Goal: Task Accomplishment & Management: Complete application form

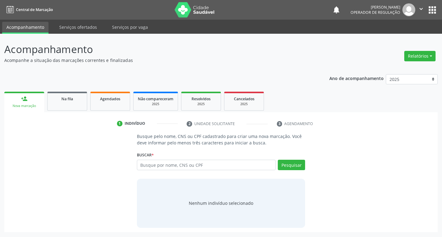
drag, startPoint x: 0, startPoint y: 0, endPoint x: 168, endPoint y: 171, distance: 239.2
click at [168, 171] on div "Busque por nome, CNS ou CPF Nenhum resultado encontrado para: " " Digite nome, …" at bounding box center [221, 167] width 169 height 15
click at [169, 163] on input "text" at bounding box center [206, 165] width 139 height 10
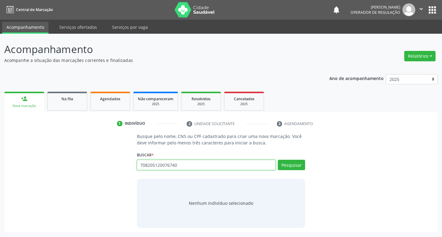
type input "708205120076740"
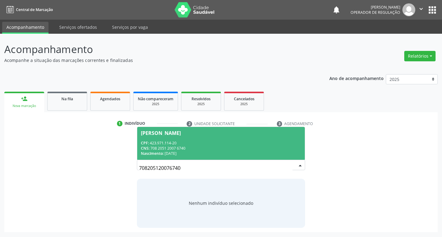
click at [185, 143] on div "CPF: 423.971.114-20" at bounding box center [221, 143] width 161 height 5
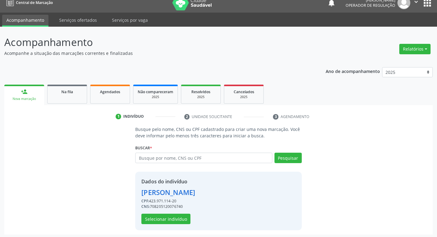
scroll to position [9, 0]
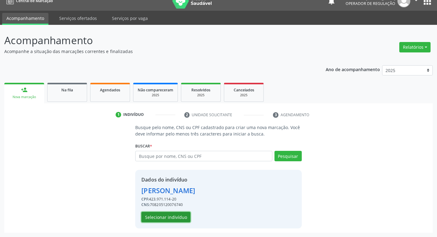
click at [176, 219] on button "Selecionar indivíduo" at bounding box center [166, 217] width 49 height 10
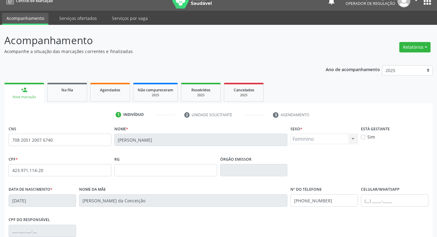
scroll to position [95, 0]
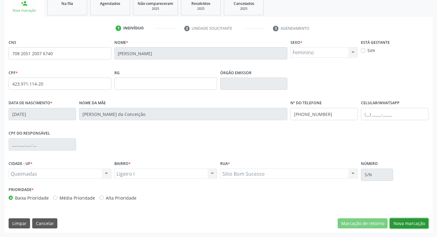
drag, startPoint x: 421, startPoint y: 225, endPoint x: 404, endPoint y: 226, distance: 16.6
click at [421, 225] on button "Nova marcação" at bounding box center [409, 224] width 39 height 10
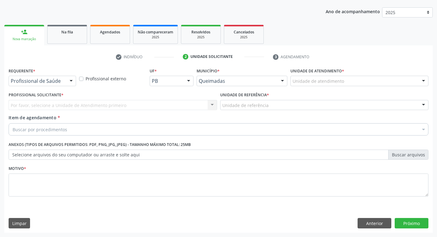
scroll to position [67, 0]
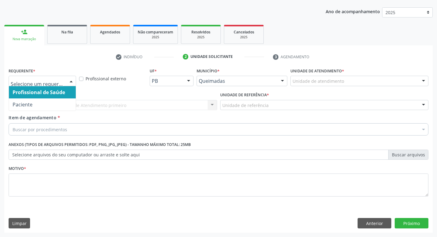
click at [39, 85] on div at bounding box center [43, 81] width 68 height 10
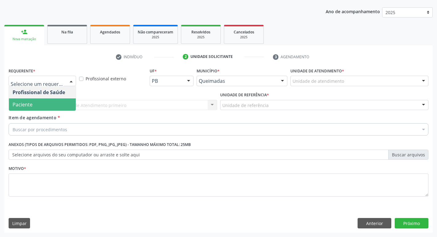
click at [35, 100] on span "Paciente" at bounding box center [42, 105] width 67 height 12
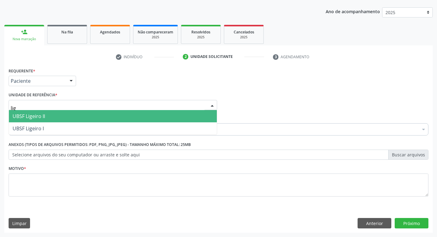
type input "lige"
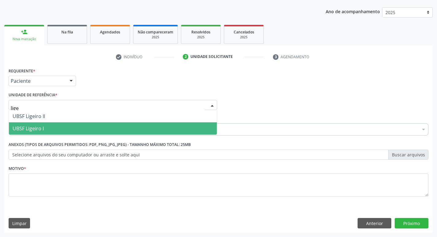
click at [31, 124] on span "UBSF Ligeiro I" at bounding box center [113, 128] width 208 height 12
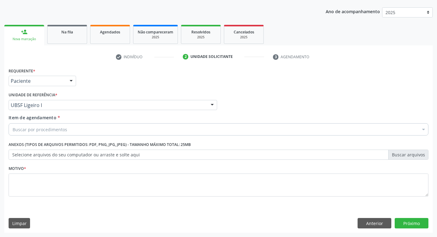
click at [30, 135] on div "Buscar por procedimentos" at bounding box center [219, 129] width 420 height 12
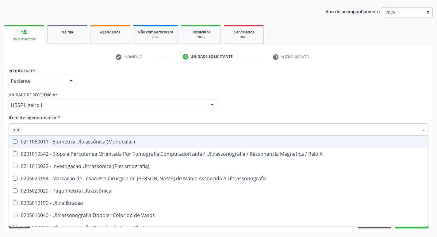
type input "ultra"
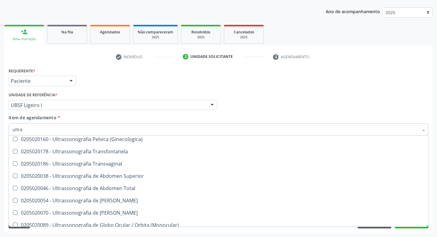
scroll to position [153, 0]
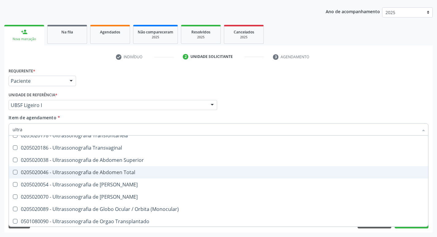
click at [130, 172] on div "0205020046 - Ultrassonografia de Abdomen Total" at bounding box center [219, 172] width 412 height 5
checkbox Total "true"
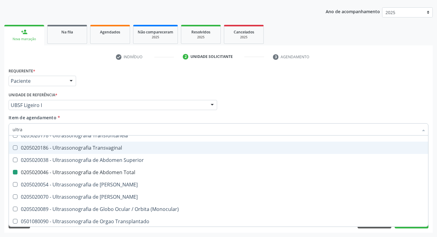
click at [146, 72] on div "Requerente * Paciente Profissional de Saúde Paciente Nenhum resultado encontrad…" at bounding box center [218, 78] width 423 height 24
checkbox X "true"
checkbox Total "false"
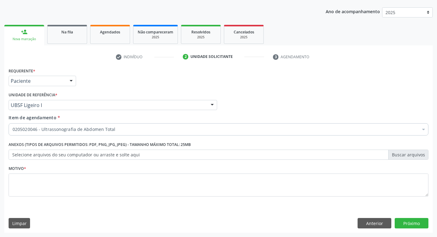
scroll to position [0, 0]
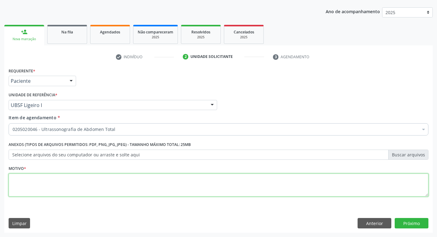
click at [38, 189] on textarea at bounding box center [219, 185] width 420 height 23
type textarea "d"
type textarea "Dor abdominal."
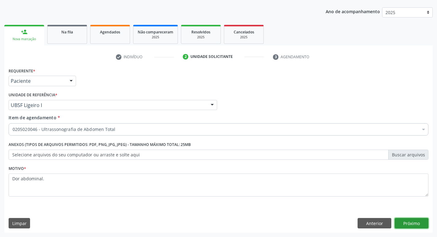
click at [404, 223] on button "Próximo" at bounding box center [412, 223] width 34 height 10
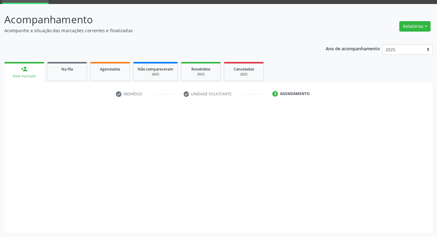
scroll to position [30, 0]
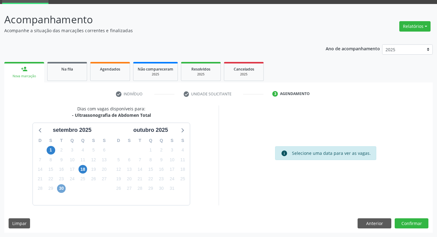
click at [63, 186] on span "30" at bounding box center [61, 189] width 9 height 9
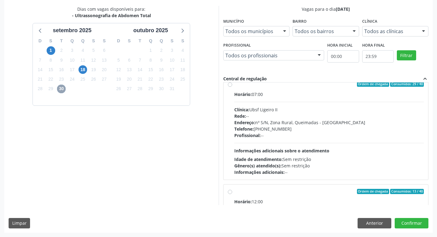
scroll to position [0, 0]
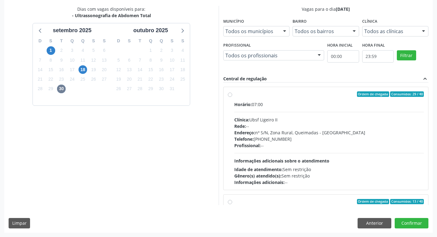
click at [337, 100] on label "Ordem de chegada Consumidos: 29 / 40 Horário: 07:00 Clínica: Ubsf Ligeiro II Re…" at bounding box center [330, 138] width 190 height 94
click at [232, 97] on input "Ordem de chegada Consumidos: 29 / 40 Horário: 07:00 Clínica: Ubsf Ligeiro II Re…" at bounding box center [230, 94] width 4 height 6
radio input "true"
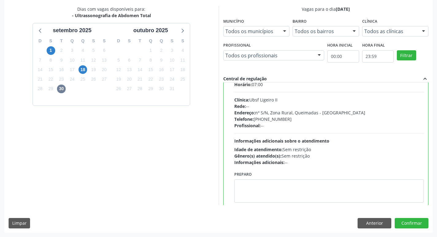
scroll to position [31, 0]
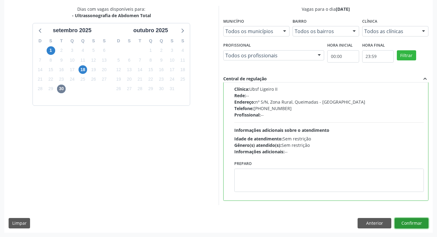
click at [419, 221] on button "Confirmar" at bounding box center [412, 223] width 34 height 10
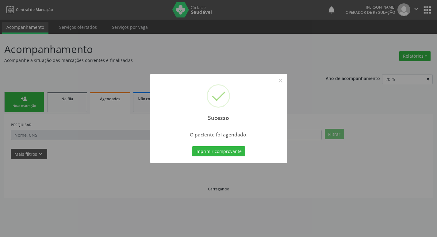
scroll to position [0, 0]
click at [232, 150] on button "Imprimir comprovante" at bounding box center [220, 151] width 53 height 10
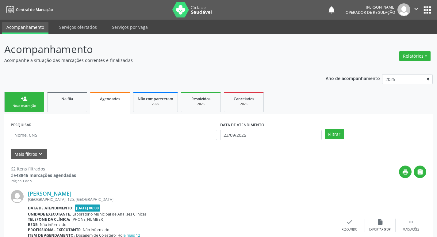
click at [22, 104] on div "Sucesso × O paciente foi agendado. Imprimir comprovante Cancel" at bounding box center [218, 118] width 437 height 237
click at [67, 107] on div "Sucesso × O paciente foi agendado. Imprimir comprovante Cancel" at bounding box center [218, 118] width 437 height 237
click at [68, 106] on div "Sucesso × O paciente foi agendado. Imprimir comprovante Cancel" at bounding box center [218, 118] width 437 height 237
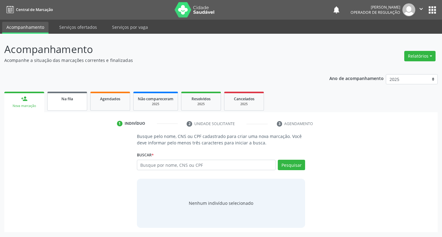
click at [68, 92] on link "Na fila" at bounding box center [67, 101] width 40 height 19
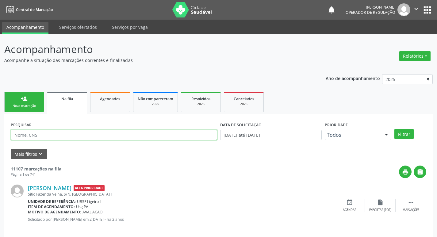
click at [61, 134] on input "text" at bounding box center [114, 135] width 207 height 10
type input "706804713740221"
click at [395, 129] on button "Filtrar" at bounding box center [404, 134] width 19 height 10
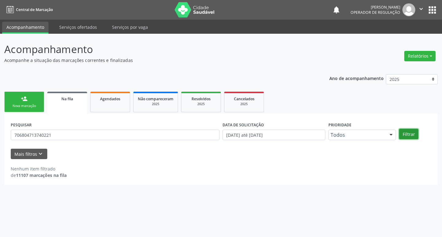
click at [415, 133] on button "Filtrar" at bounding box center [408, 134] width 19 height 10
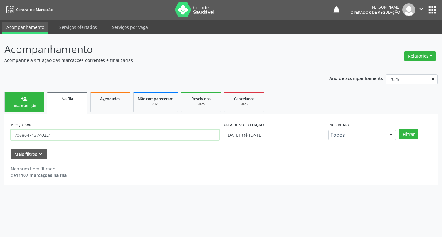
click at [31, 134] on input "706804713740221" at bounding box center [115, 135] width 209 height 10
click at [43, 134] on input "706804713740221" at bounding box center [115, 135] width 209 height 10
click at [40, 135] on input "706804713740221" at bounding box center [115, 135] width 209 height 10
click at [51, 132] on input "706804713740221" at bounding box center [115, 135] width 209 height 10
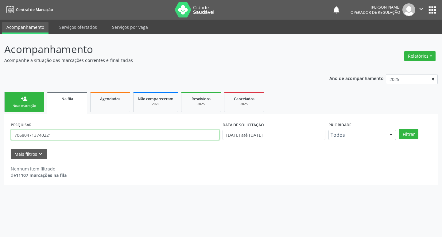
click at [51, 132] on input "706804713740221" at bounding box center [115, 135] width 209 height 10
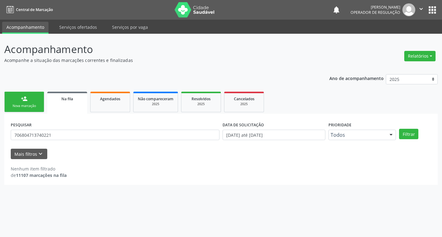
click at [21, 89] on div "Ano de acompanhamento 2025 2024 2023 2022 2021 person_add Nova marcação Na fila…" at bounding box center [220, 127] width 433 height 115
click at [26, 97] on div "person_add" at bounding box center [24, 98] width 7 height 7
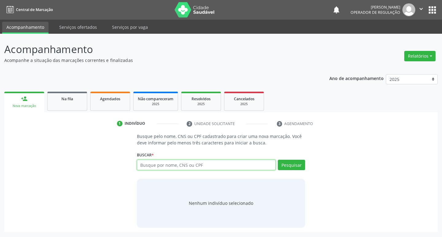
click at [171, 163] on input "text" at bounding box center [206, 165] width 139 height 10
paste input "706804713740221"
type input "706804713740221"
click at [293, 165] on button "Pesquisar" at bounding box center [291, 165] width 27 height 10
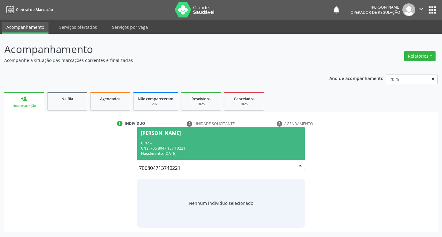
click at [217, 150] on div "CNS: 706 8047 1374 0221" at bounding box center [221, 148] width 161 height 5
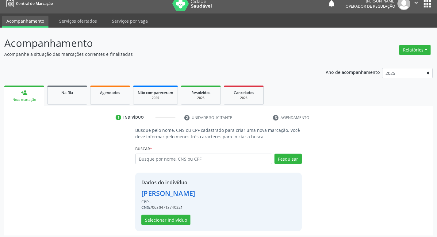
scroll to position [9, 0]
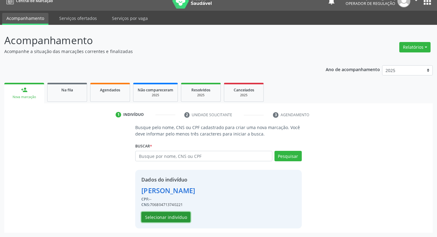
click at [167, 216] on button "Selecionar indivíduo" at bounding box center [166, 217] width 49 height 10
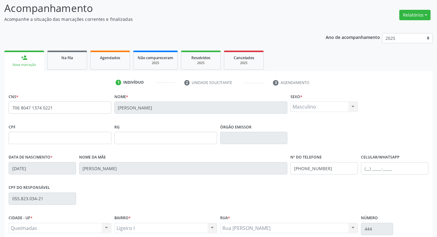
scroll to position [95, 0]
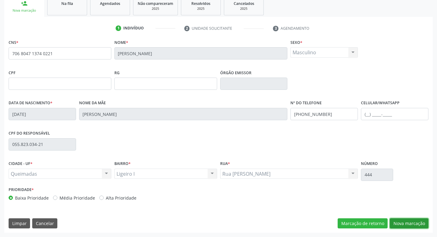
click at [398, 220] on button "Nova marcação" at bounding box center [409, 224] width 39 height 10
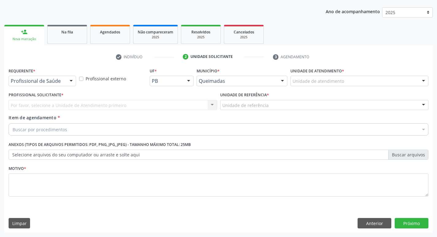
scroll to position [67, 0]
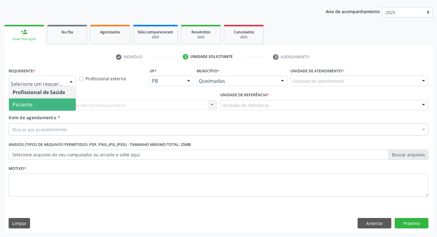
click at [42, 105] on span "Paciente" at bounding box center [42, 105] width 67 height 12
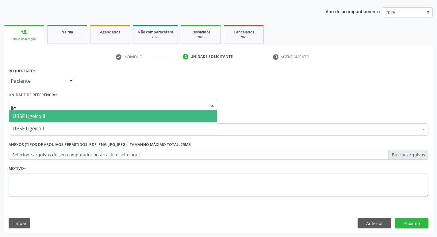
type input "lige"
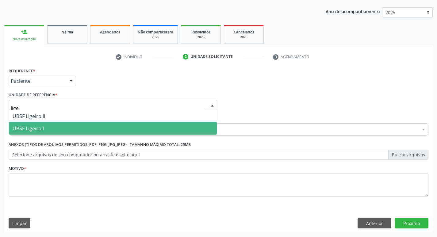
click at [34, 126] on span "UBSF Ligeiro I" at bounding box center [28, 128] width 31 height 7
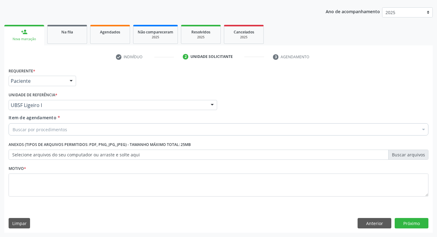
click at [30, 133] on div "Buscar por procedimentos" at bounding box center [219, 129] width 420 height 12
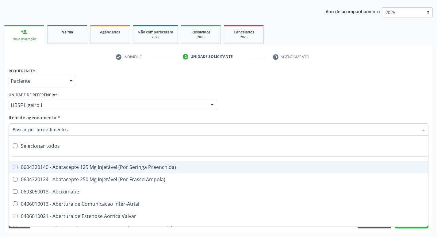
click at [31, 129] on input "Item de agendamento *" at bounding box center [216, 129] width 406 height 12
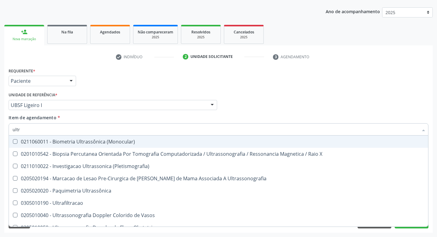
type input "ultra"
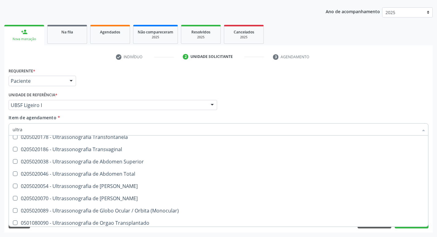
scroll to position [184, 0]
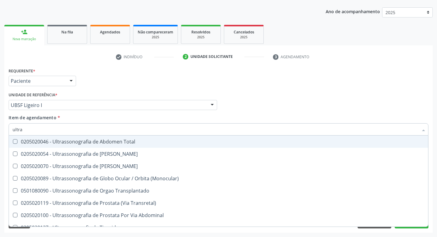
click at [132, 142] on div "0205020046 - Ultrassonografia de Abdomen Total" at bounding box center [219, 141] width 412 height 5
checkbox Total "true"
click at [287, 87] on div "Requerente * Paciente Profissional de Saúde Paciente Nenhum resultado encontrad…" at bounding box center [218, 78] width 423 height 24
checkbox X "true"
checkbox Total "false"
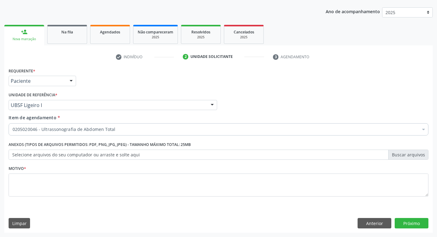
scroll to position [0, 0]
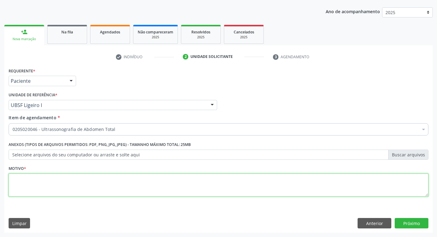
click at [75, 189] on textarea at bounding box center [219, 185] width 420 height 23
type textarea "avaliação"
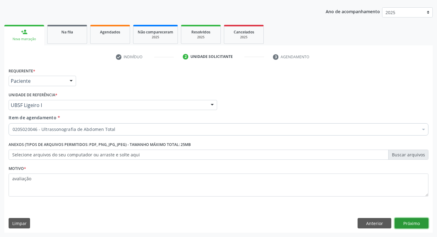
click at [419, 226] on button "Próximo" at bounding box center [412, 223] width 34 height 10
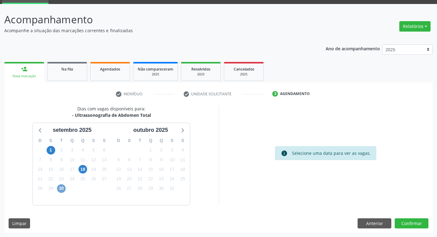
click at [64, 189] on span "30" at bounding box center [61, 189] width 9 height 9
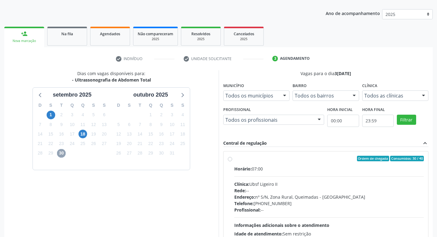
scroll to position [130, 0]
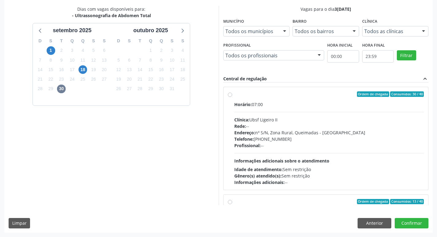
click at [297, 105] on div "Horário: 07:00" at bounding box center [330, 104] width 190 height 6
click at [232, 97] on input "Ordem de chegada Consumidos: 30 / 40 Horário: 07:00 Clínica: Ubsf Ligeiro II Re…" at bounding box center [230, 94] width 4 height 6
radio input "true"
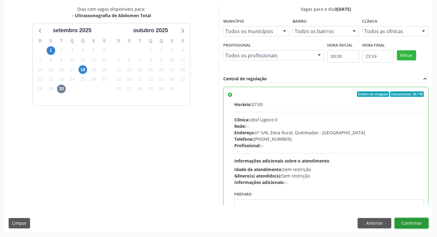
click at [401, 222] on button "Confirmar" at bounding box center [412, 223] width 34 height 10
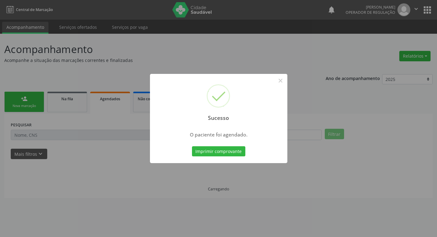
scroll to position [0, 0]
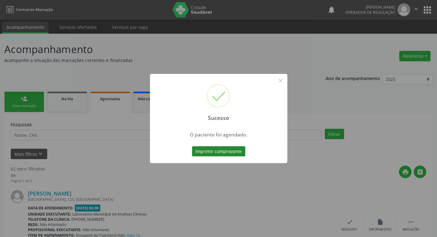
click at [228, 152] on button "Imprimir comprovante" at bounding box center [218, 151] width 53 height 10
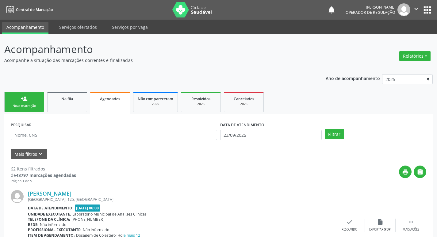
click at [41, 101] on link "person_add Nova marcação" at bounding box center [24, 102] width 40 height 21
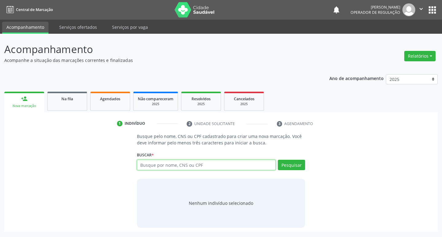
click at [156, 166] on input "text" at bounding box center [206, 165] width 139 height 10
type input "700300903552738"
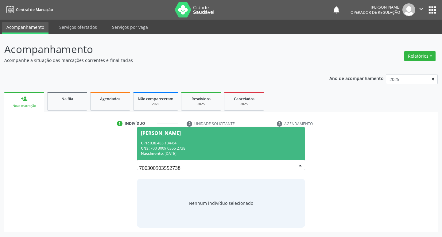
click at [208, 132] on div "[PERSON_NAME]" at bounding box center [221, 133] width 161 height 5
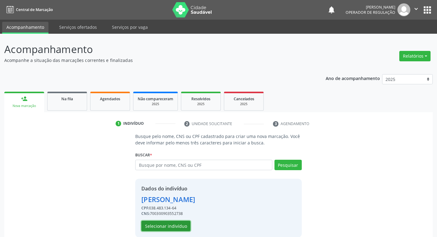
click at [166, 226] on button "Selecionar indivíduo" at bounding box center [166, 226] width 49 height 10
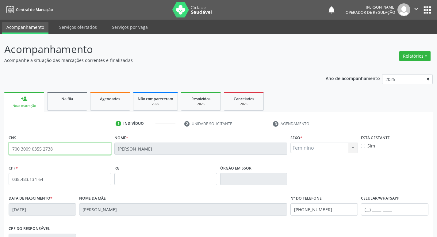
click at [57, 152] on input "700 3009 0355 2738" at bounding box center [60, 149] width 103 height 12
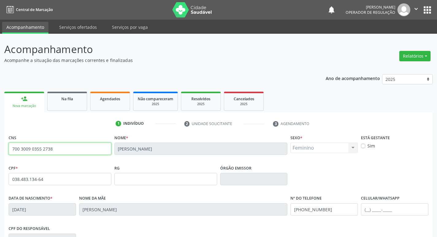
click at [57, 152] on input "700 3009 0355 2738" at bounding box center [60, 149] width 103 height 12
click at [53, 94] on link "Na fila" at bounding box center [67, 101] width 40 height 19
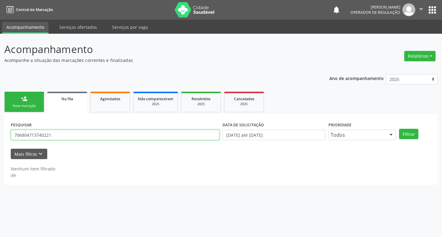
click at [64, 133] on input "706804713740221" at bounding box center [115, 135] width 209 height 10
paste input "700 3009 0355 2738"
type input "700 3009 0355 2738"
click at [399, 129] on button "Filtrar" at bounding box center [408, 134] width 19 height 10
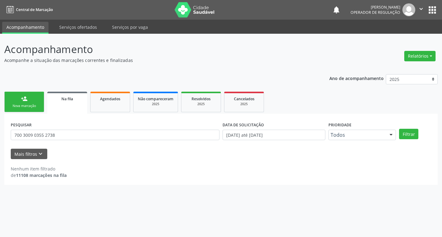
click at [35, 110] on link "person_add Nova marcação" at bounding box center [24, 102] width 40 height 21
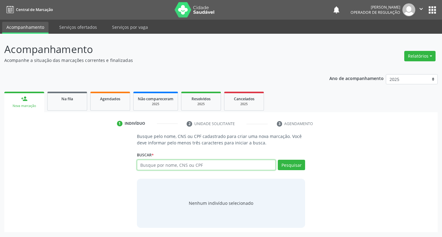
click at [155, 170] on input "text" at bounding box center [206, 165] width 139 height 10
paste input "700 3009 0355 2738"
type input "700 3009 0355 2738"
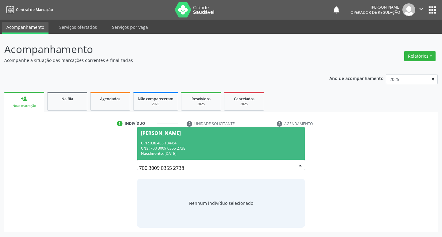
click at [235, 142] on div "CPF: 038.483.134-64" at bounding box center [221, 143] width 161 height 5
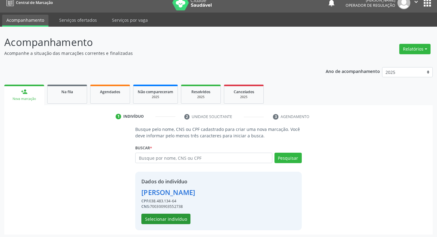
scroll to position [9, 0]
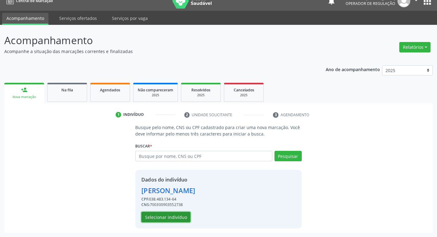
click at [180, 220] on button "Selecionar indivíduo" at bounding box center [166, 217] width 49 height 10
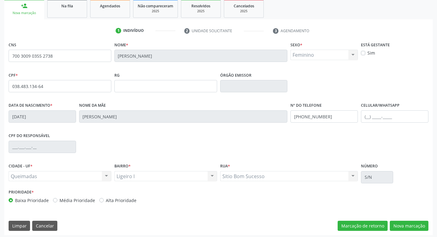
scroll to position [95, 0]
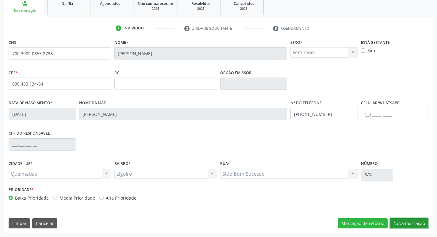
click at [411, 222] on button "Nova marcação" at bounding box center [409, 224] width 39 height 10
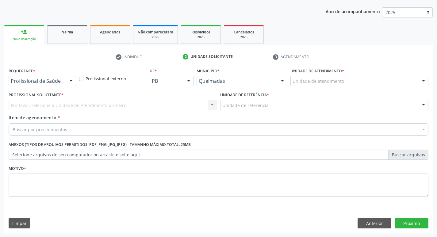
scroll to position [67, 0]
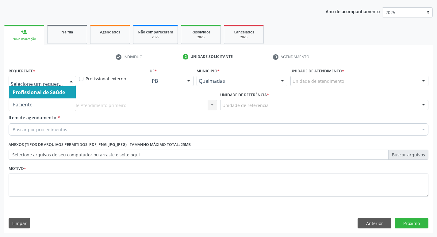
click at [67, 83] on div at bounding box center [71, 81] width 9 height 10
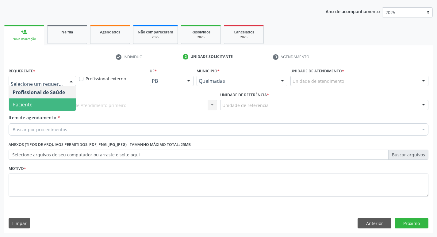
click at [50, 107] on span "Paciente" at bounding box center [42, 105] width 67 height 12
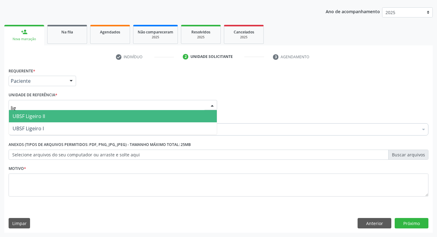
type input "lige"
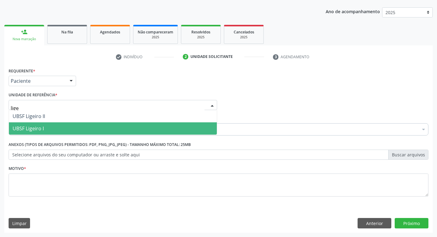
click at [39, 127] on span "UBSF Ligeiro I" at bounding box center [28, 128] width 31 height 7
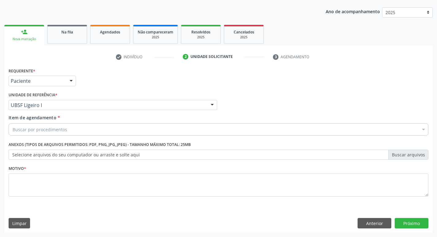
click at [36, 134] on div "Buscar por procedimentos" at bounding box center [219, 129] width 420 height 12
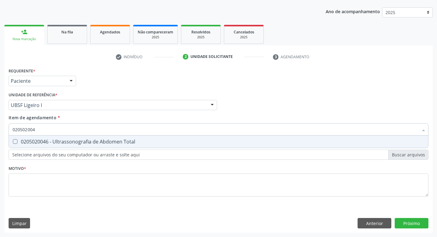
type input "0205020046"
click at [37, 143] on div "0205020046 - Ultrassonografia de Abdomen Total" at bounding box center [219, 141] width 412 height 5
checkbox Total "true"
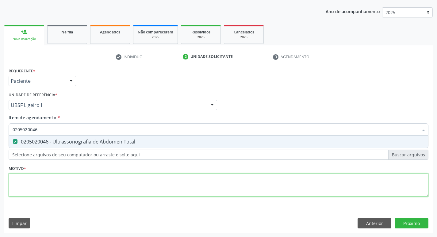
click at [48, 181] on div "Requerente * Paciente Profissional de Saúde Paciente Nenhum resultado encontrad…" at bounding box center [219, 135] width 420 height 139
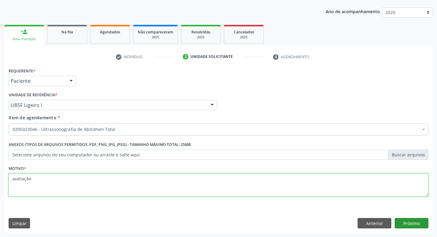
type textarea "avaliação"
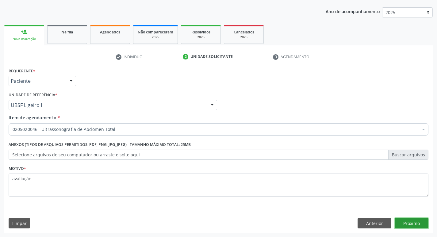
click at [407, 219] on button "Próximo" at bounding box center [412, 223] width 34 height 10
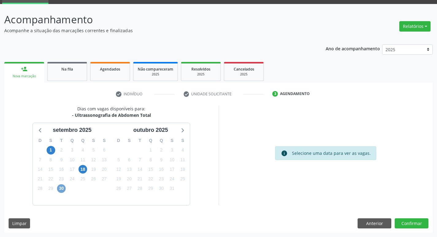
click at [60, 189] on span "30" at bounding box center [61, 189] width 9 height 9
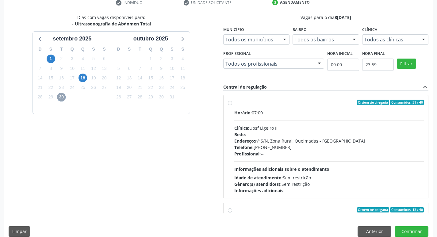
scroll to position [122, 0]
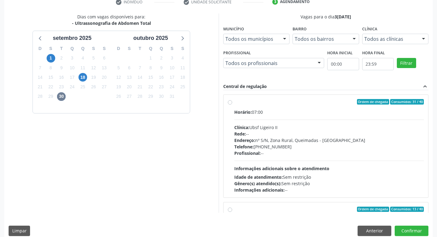
click at [321, 113] on div "Horário: 07:00" at bounding box center [330, 112] width 190 height 6
click at [232, 105] on input "Ordem de chegada Consumidos: 31 / 40 Horário: 07:00 Clínica: Ubsf Ligeiro II Re…" at bounding box center [230, 102] width 4 height 6
radio input "true"
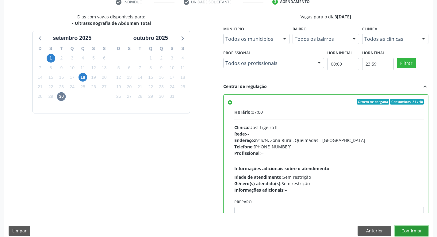
click at [418, 231] on button "Confirmar" at bounding box center [412, 231] width 34 height 10
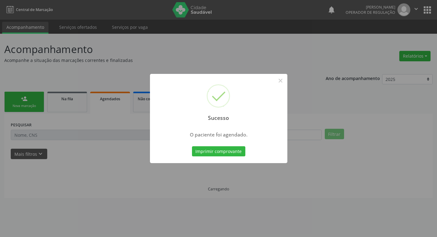
scroll to position [0, 0]
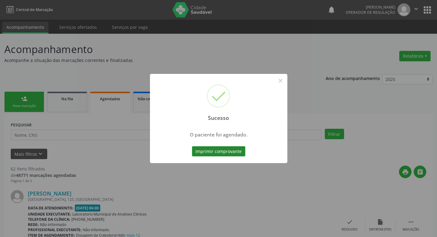
click at [237, 153] on button "Imprimir comprovante" at bounding box center [218, 151] width 53 height 10
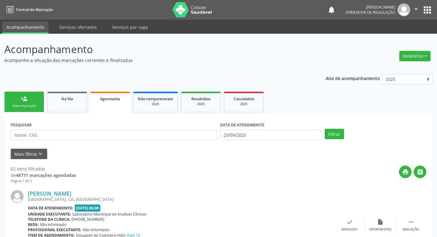
click at [23, 103] on link "person_add Nova marcação" at bounding box center [24, 102] width 40 height 21
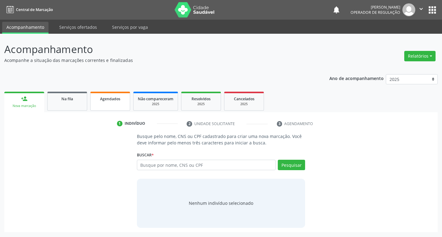
click at [103, 95] on link "Agendados" at bounding box center [110, 101] width 40 height 19
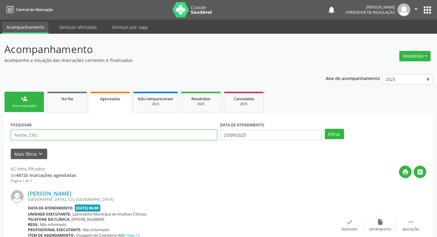
click at [40, 132] on input "text" at bounding box center [114, 135] width 207 height 10
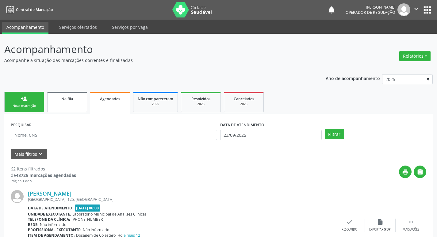
click at [62, 104] on link "Na fila" at bounding box center [67, 102] width 40 height 21
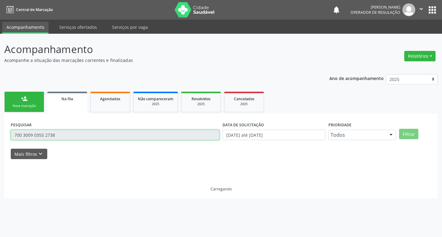
click at [62, 137] on input "700 3009 0355 2738" at bounding box center [115, 135] width 209 height 10
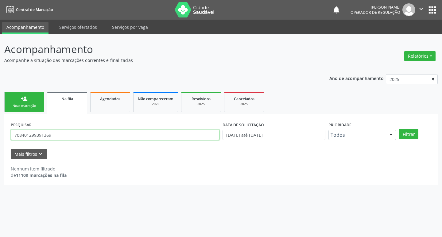
type input "708401299391369"
click at [399, 129] on button "Filtrar" at bounding box center [408, 134] width 19 height 10
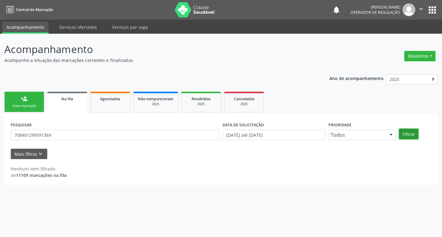
click at [408, 135] on button "Filtrar" at bounding box center [408, 134] width 19 height 10
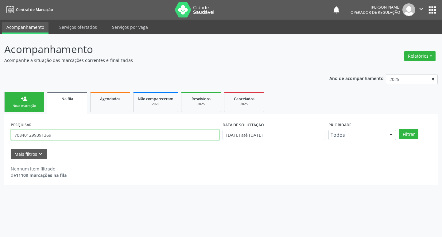
click at [60, 138] on input "708401299391369" at bounding box center [115, 135] width 209 height 10
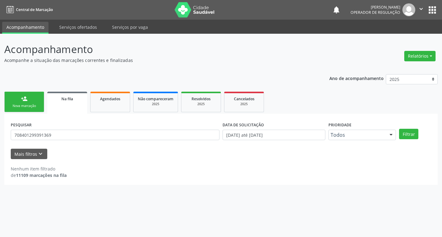
click at [17, 96] on link "person_add Nova marcação" at bounding box center [24, 102] width 40 height 21
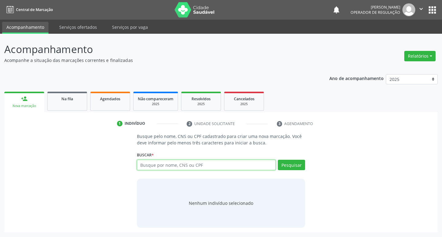
click at [165, 163] on input "text" at bounding box center [206, 165] width 139 height 10
paste input "708401299391369"
type input "708401299391369"
click at [303, 165] on button "Pesquisar" at bounding box center [291, 165] width 27 height 10
click at [241, 68] on div "Acompanhamento Acompanhe a situação das marcações correntes e finalizadas Relat…" at bounding box center [220, 137] width 433 height 191
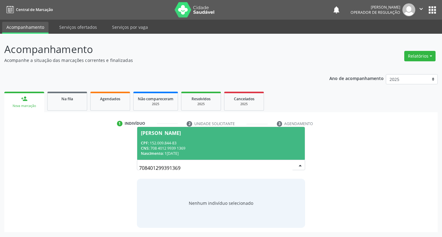
click at [212, 141] on div "CPF: 152.009.844-83" at bounding box center [221, 143] width 161 height 5
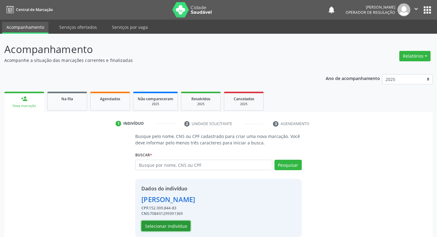
click at [163, 225] on button "Selecionar indivíduo" at bounding box center [166, 226] width 49 height 10
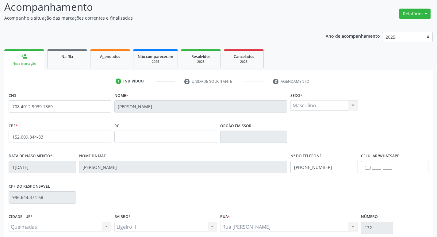
scroll to position [95, 0]
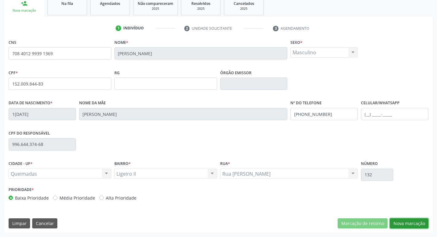
click at [412, 220] on button "Nova marcação" at bounding box center [409, 224] width 39 height 10
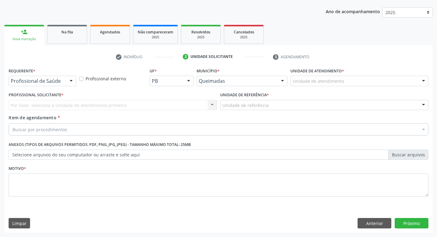
click at [56, 77] on div "Profissional de Saúde" at bounding box center [43, 81] width 68 height 10
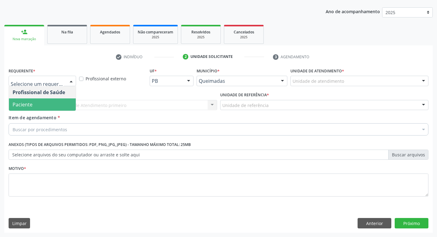
click at [46, 103] on span "Paciente" at bounding box center [42, 105] width 67 height 12
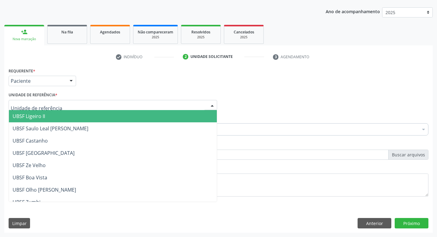
click at [53, 116] on span "UBSF Ligeiro II" at bounding box center [113, 116] width 208 height 12
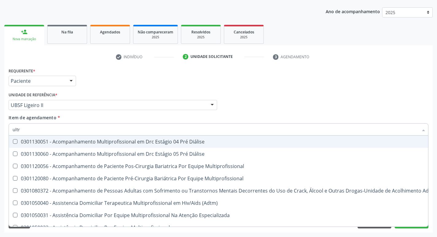
type input "ultra"
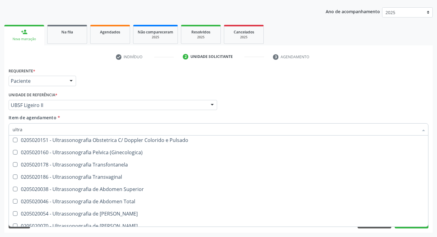
scroll to position [153, 0]
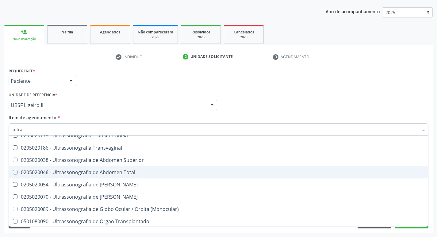
click at [99, 170] on div "0205020046 - Ultrassonografia de Abdomen Total" at bounding box center [219, 172] width 412 height 5
checkbox Total "true"
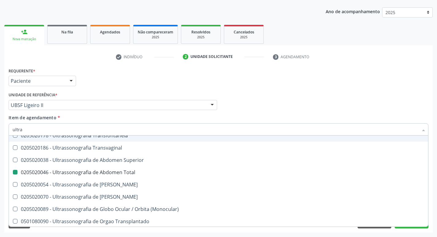
click at [122, 70] on div "Requerente * Paciente Profissional de Saúde Paciente Nenhum resultado encontrad…" at bounding box center [218, 78] width 423 height 24
checkbox X "true"
checkbox Total "false"
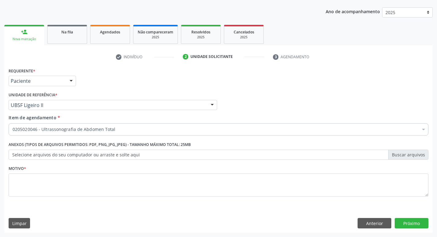
scroll to position [0, 0]
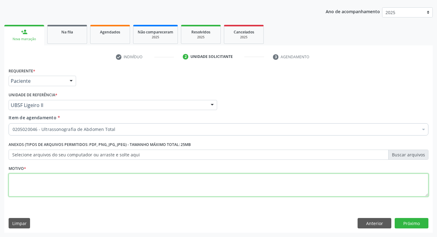
click at [24, 181] on textarea at bounding box center [219, 185] width 420 height 23
type textarea "dor abdominal"
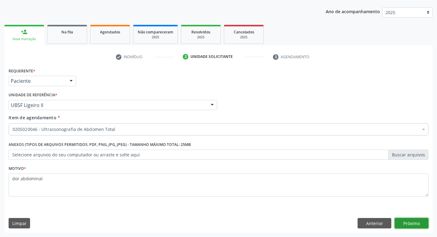
click at [422, 223] on button "Próximo" at bounding box center [412, 223] width 34 height 10
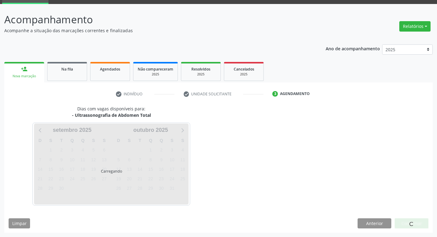
scroll to position [30, 0]
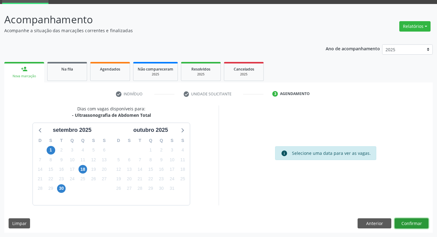
click at [401, 223] on button "Confirmar" at bounding box center [412, 224] width 34 height 10
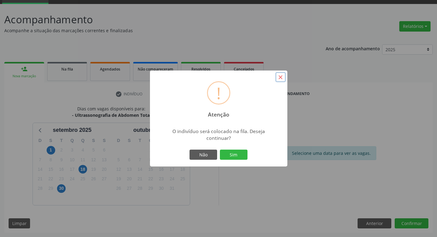
click at [282, 78] on button "×" at bounding box center [281, 77] width 10 height 10
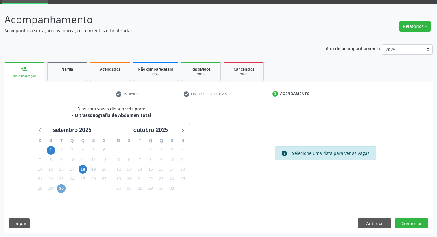
click at [60, 189] on span "30" at bounding box center [61, 189] width 9 height 9
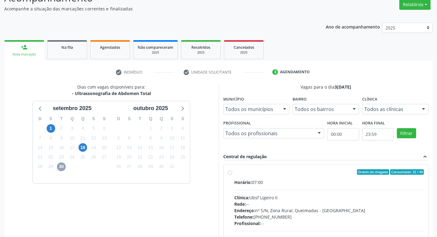
scroll to position [122, 0]
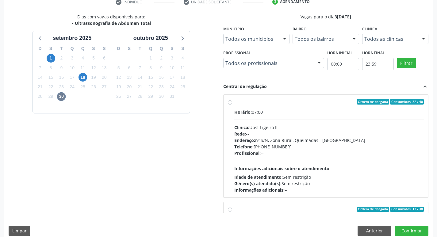
click at [304, 107] on label "Ordem de chegada Consumidos: 32 / 40 Horário: 07:00 Clínica: Ubsf Ligeiro II Re…" at bounding box center [330, 146] width 190 height 94
click at [232, 105] on input "Ordem de chegada Consumidos: 32 / 40 Horário: 07:00 Clínica: Ubsf Ligeiro II Re…" at bounding box center [230, 102] width 4 height 6
radio input "true"
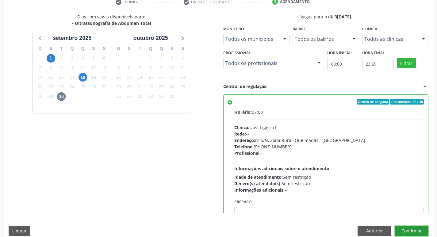
click at [408, 228] on button "Confirmar" at bounding box center [412, 231] width 34 height 10
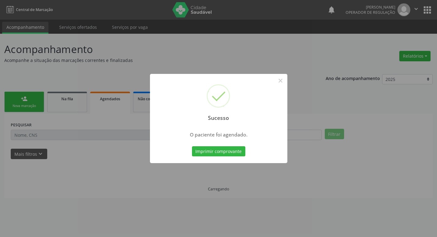
scroll to position [0, 0]
click at [229, 150] on button "Imprimir comprovante" at bounding box center [220, 151] width 53 height 10
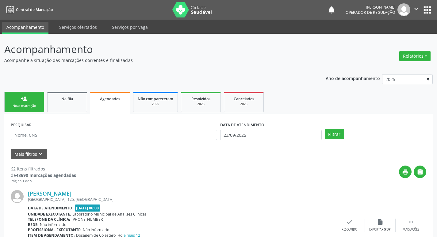
click at [39, 109] on link "person_add Nova marcação" at bounding box center [24, 102] width 40 height 21
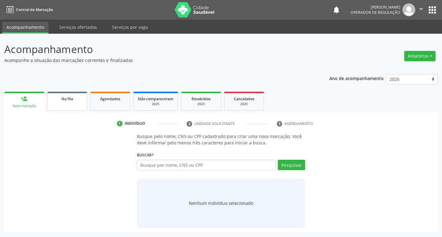
click at [65, 100] on span "Na fila" at bounding box center [67, 98] width 12 height 5
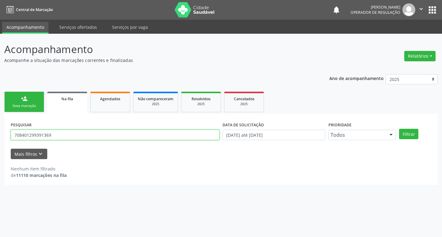
click at [64, 132] on input "708401299391369" at bounding box center [115, 135] width 209 height 10
type input "704602692283327"
click at [399, 129] on button "Filtrar" at bounding box center [408, 134] width 19 height 10
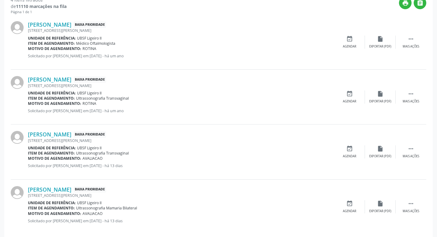
scroll to position [177, 0]
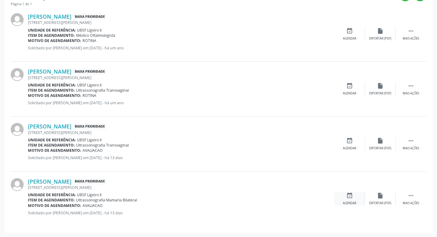
click at [352, 200] on div "event_available Agendar" at bounding box center [350, 198] width 31 height 13
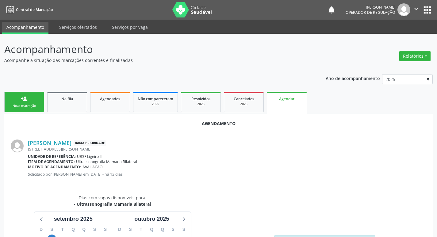
scroll to position [82, 0]
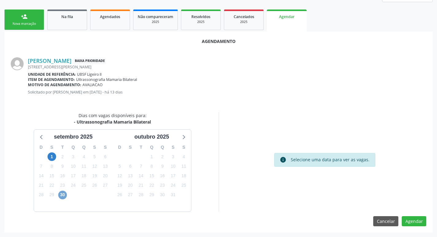
click at [65, 195] on span "30" at bounding box center [62, 195] width 9 height 9
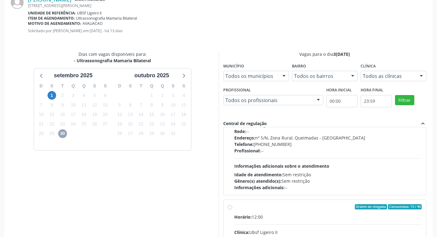
scroll to position [97, 0]
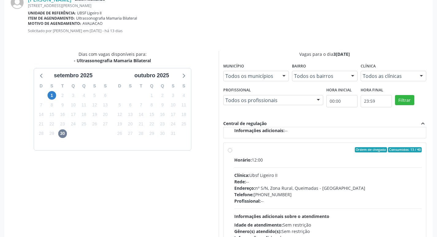
click at [295, 150] on div "Ordem de chegada Consumidos: 13 / 40" at bounding box center [329, 150] width 188 height 6
click at [232, 150] on input "Ordem de chegada Consumidos: 13 / 40 Horário: 12:00 Clínica: Ubsf Ligeiro II Re…" at bounding box center [230, 150] width 4 height 6
radio input "true"
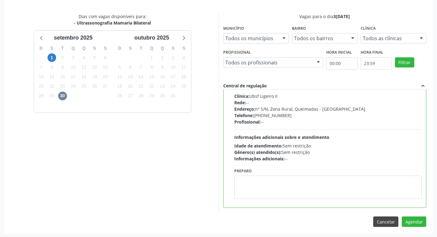
scroll to position [182, 0]
click at [421, 220] on button "Agendar" at bounding box center [414, 221] width 25 height 10
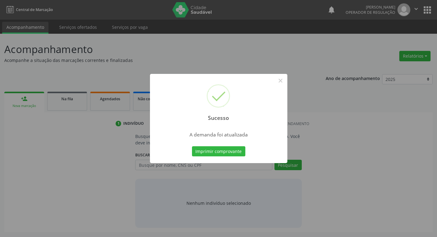
scroll to position [0, 0]
click at [226, 150] on button "Imprimir comprovante" at bounding box center [220, 151] width 53 height 10
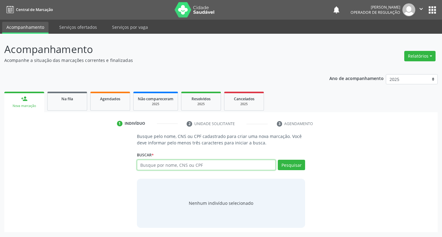
click at [165, 165] on input "text" at bounding box center [206, 165] width 139 height 10
click at [72, 100] on span "Na fila" at bounding box center [67, 98] width 12 height 5
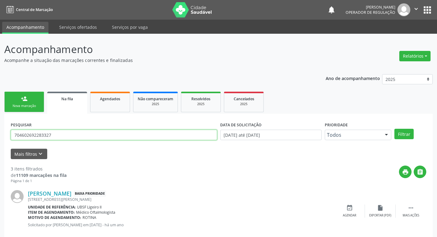
click at [153, 137] on input "704602692283327" at bounding box center [114, 135] width 207 height 10
type input "700108886113890"
click at [395, 129] on button "Filtrar" at bounding box center [404, 134] width 19 height 10
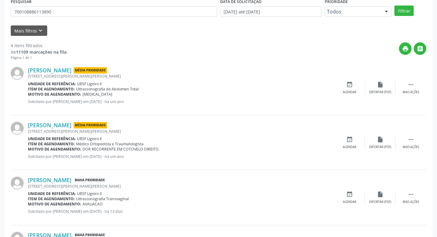
scroll to position [177, 0]
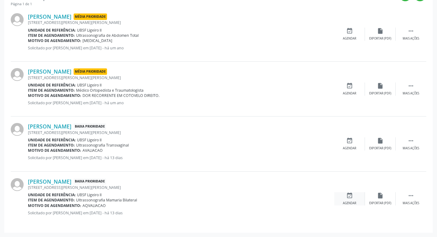
click at [344, 199] on div "event_available Agendar" at bounding box center [350, 198] width 31 height 13
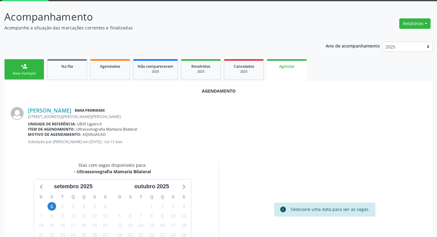
scroll to position [82, 0]
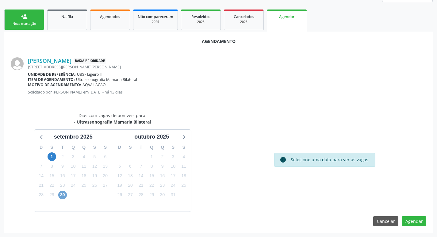
click at [60, 195] on span "30" at bounding box center [62, 195] width 9 height 9
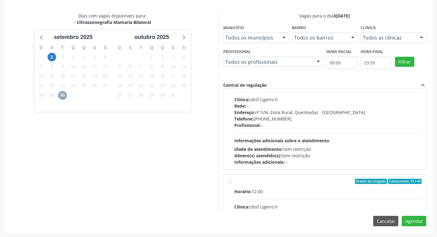
scroll to position [97, 0]
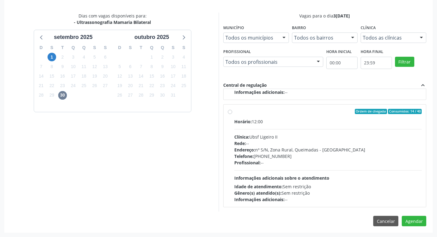
click at [365, 132] on div "Horário: 12:00 Clínica: Ubsf Ligeiro II Rede: -- Endereço: [STREET_ADDRESS] - P…" at bounding box center [329, 160] width 188 height 84
click at [232, 115] on input "Ordem de chegada Consumidos: 14 / 40 Horário: 12:00 Clínica: Ubsf Ligeiro II Re…" at bounding box center [230, 112] width 4 height 6
radio input "true"
click at [421, 221] on button "Agendar" at bounding box center [414, 221] width 25 height 10
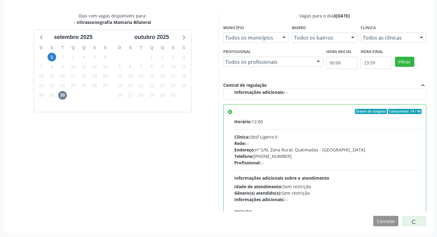
scroll to position [0, 0]
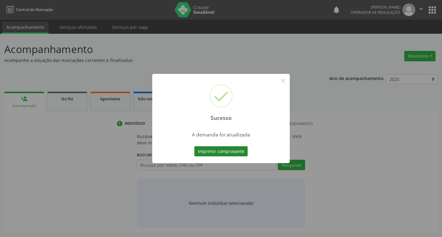
click at [207, 152] on button "Imprimir comprovante" at bounding box center [220, 151] width 53 height 10
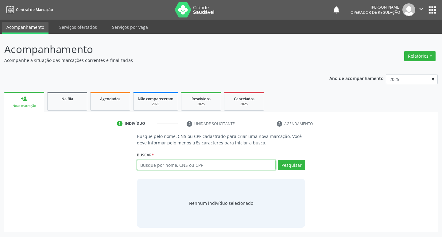
click at [163, 161] on input "text" at bounding box center [206, 165] width 139 height 10
click at [170, 165] on input "text" at bounding box center [206, 165] width 139 height 10
click at [186, 166] on input "700003869873609" at bounding box center [206, 165] width 139 height 10
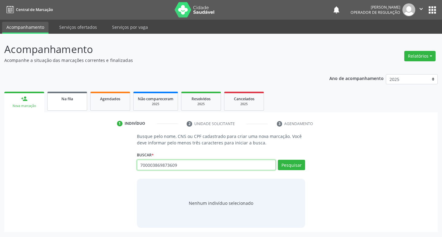
type input "700003869873609"
click at [81, 100] on div "Na fila" at bounding box center [67, 98] width 31 height 6
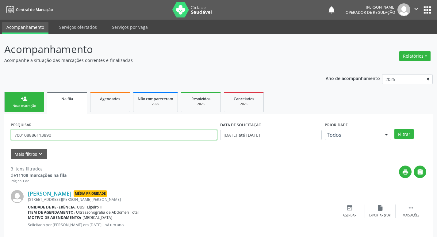
click at [72, 138] on input "700108886113890" at bounding box center [114, 135] width 207 height 10
paste input "700003869873609"
type input "700003869873609"
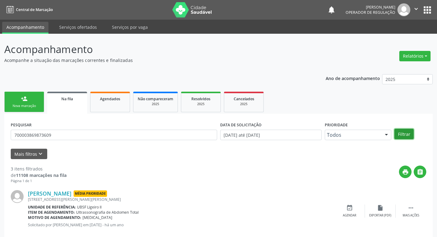
click at [399, 133] on button "Filtrar" at bounding box center [404, 134] width 19 height 10
click at [27, 95] on link "person_add Nova marcação" at bounding box center [24, 102] width 40 height 21
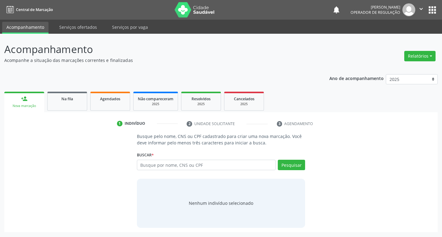
drag, startPoint x: 220, startPoint y: 177, endPoint x: 217, endPoint y: 175, distance: 3.8
click at [219, 177] on div "Busque pelo nome, CNS ou CPF cadastrado para criar uma nova marcação. Você deve…" at bounding box center [221, 180] width 177 height 95
click at [220, 171] on div "Busque por nome, CNS ou CPF Nenhum resultado encontrado para: " " Digite nome, …" at bounding box center [221, 167] width 169 height 15
click at [219, 169] on input "text" at bounding box center [206, 165] width 139 height 10
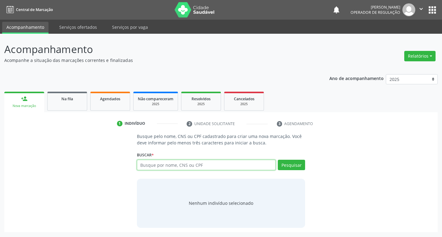
paste input "700003869873609"
type input "700003869873609"
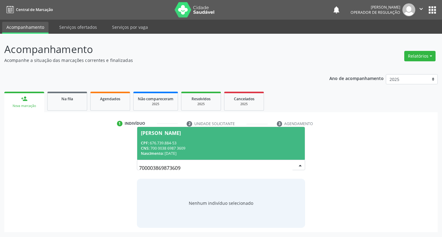
click at [194, 150] on div "CNS: 700 0038 6987 3609" at bounding box center [221, 148] width 161 height 5
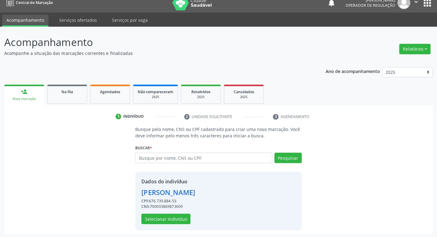
scroll to position [9, 0]
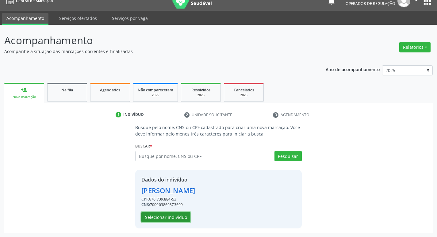
click at [156, 216] on button "Selecionar indivíduo" at bounding box center [166, 217] width 49 height 10
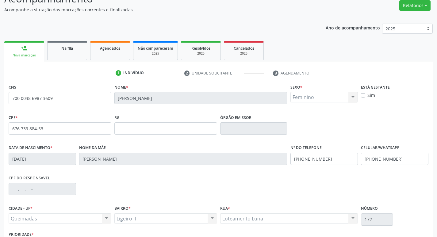
scroll to position [95, 0]
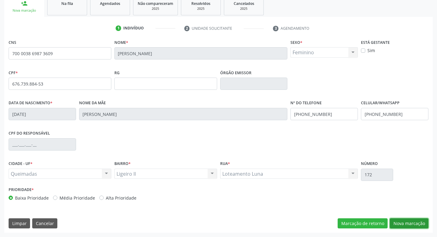
click at [394, 219] on button "Nova marcação" at bounding box center [409, 224] width 39 height 10
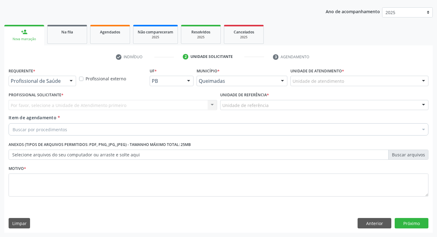
scroll to position [67, 0]
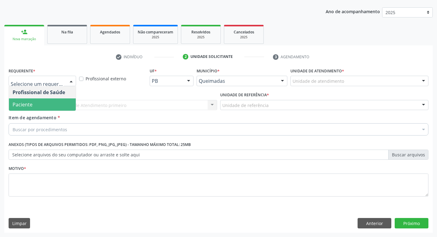
click at [52, 103] on span "Paciente" at bounding box center [42, 105] width 67 height 12
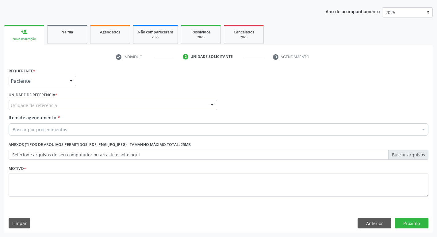
click at [70, 105] on div "Unidade de referência" at bounding box center [113, 105] width 209 height 10
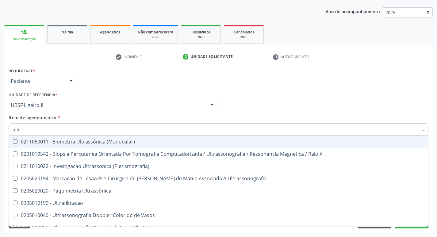
type input "ultra"
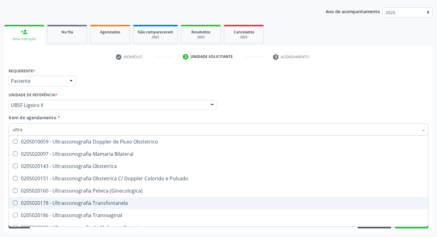
scroll to position [61, 0]
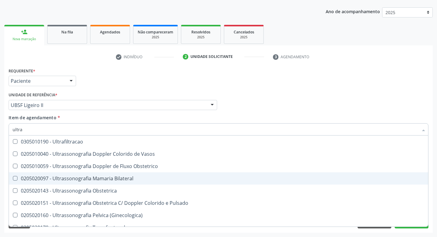
click at [121, 176] on div "0205020097 - Ultrassonografia Mamaria Bilateral" at bounding box center [219, 178] width 412 height 5
checkbox Bilateral "true"
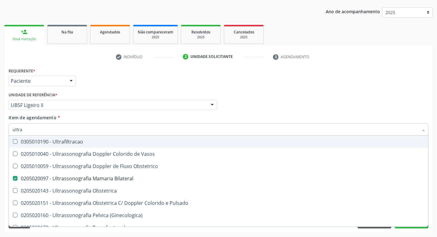
click at [142, 74] on div "Requerente * Paciente Profissional de Saúde Paciente Nenhum resultado encontrad…" at bounding box center [218, 78] width 423 height 24
checkbox X "true"
checkbox Bilateral "false"
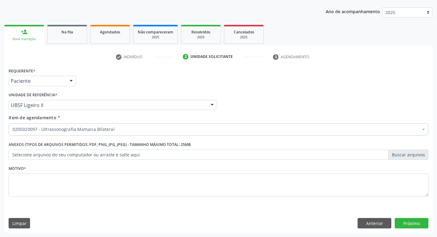
scroll to position [0, 0]
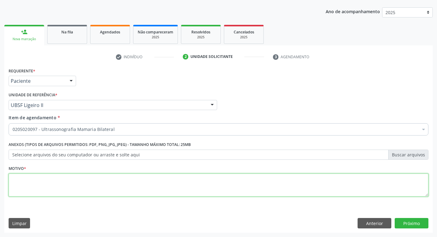
click at [68, 182] on textarea at bounding box center [219, 185] width 420 height 23
type textarea "avaliação"
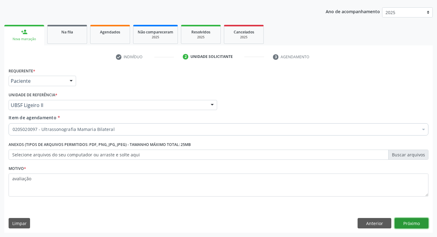
click at [404, 223] on button "Próximo" at bounding box center [412, 223] width 34 height 10
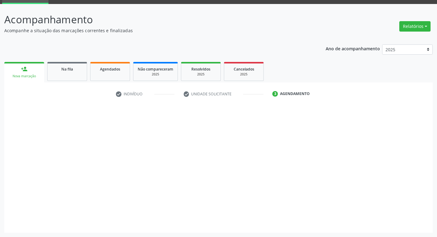
scroll to position [30, 0]
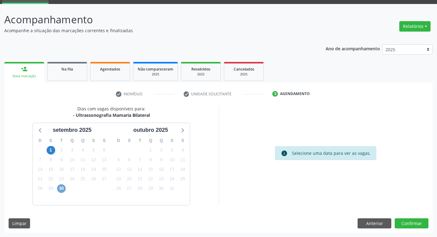
drag, startPoint x: 60, startPoint y: 187, endPoint x: 146, endPoint y: 146, distance: 94.9
click at [60, 188] on span "30" at bounding box center [61, 189] width 9 height 9
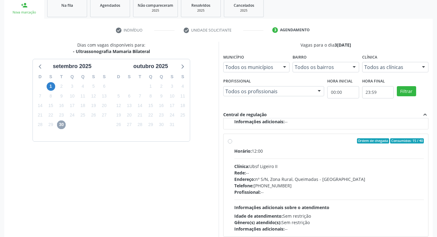
scroll to position [130, 0]
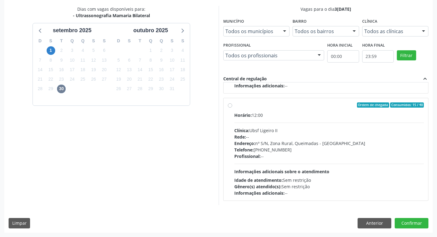
click at [290, 133] on div "Clínica: Ubsf Ligeiro II" at bounding box center [330, 130] width 190 height 6
click at [232, 108] on input "Ordem de chegada Consumidos: 15 / 40 Horário: 12:00 Clínica: Ubsf Ligeiro II Re…" at bounding box center [230, 106] width 4 height 6
radio input "true"
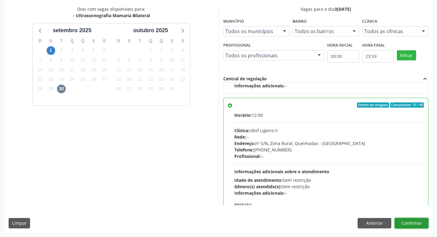
drag, startPoint x: 414, startPoint y: 222, endPoint x: 400, endPoint y: 217, distance: 14.4
click at [414, 223] on button "Confirmar" at bounding box center [412, 223] width 34 height 10
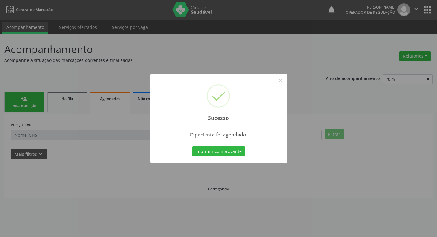
scroll to position [0, 0]
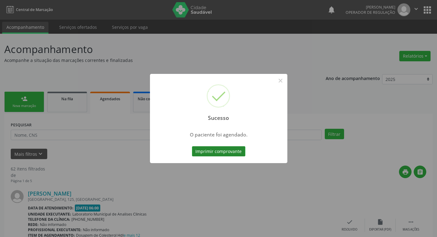
click at [217, 154] on button "Imprimir comprovante" at bounding box center [218, 151] width 53 height 10
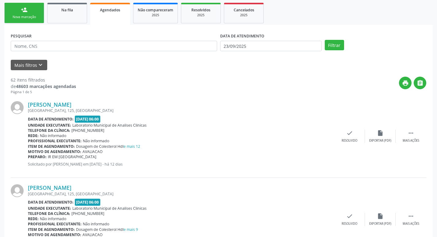
scroll to position [92, 0]
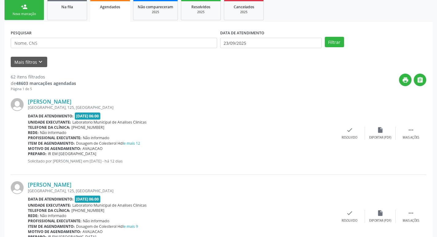
click at [30, 8] on link "person_add Nova marcação" at bounding box center [24, 10] width 40 height 21
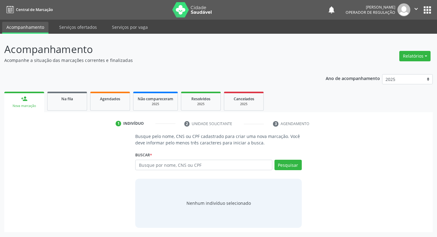
click at [55, 8] on nav "Central de Marcação notifications [PERSON_NAME] Operador de regulação  Configu…" at bounding box center [218, 10] width 437 height 20
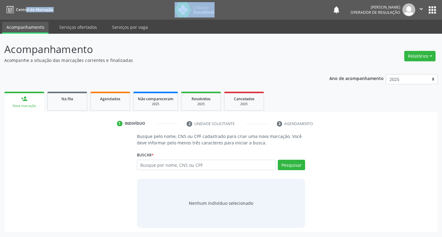
click at [55, 8] on nav "Central de Marcação notifications [PERSON_NAME] Operador de regulação  Configu…" at bounding box center [221, 10] width 442 height 20
click at [73, 103] on link "Na fila" at bounding box center [67, 101] width 40 height 19
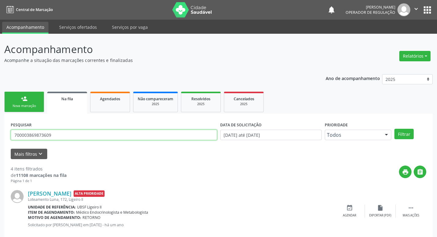
click at [106, 131] on input "700003869873609" at bounding box center [114, 135] width 207 height 10
type input "702505741784840"
click at [395, 129] on button "Filtrar" at bounding box center [404, 134] width 19 height 10
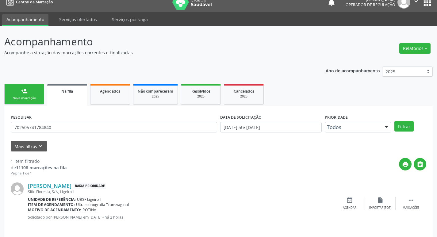
scroll to position [12, 0]
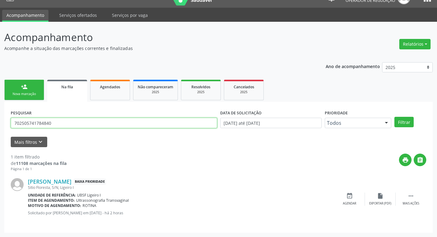
click at [58, 127] on input "702505741784840" at bounding box center [114, 123] width 207 height 10
click at [23, 88] on div "person_add" at bounding box center [24, 87] width 7 height 7
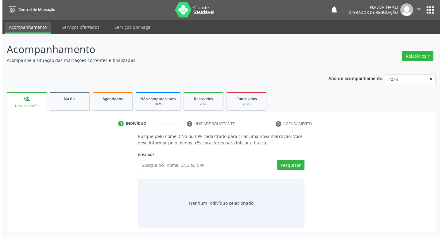
scroll to position [0, 0]
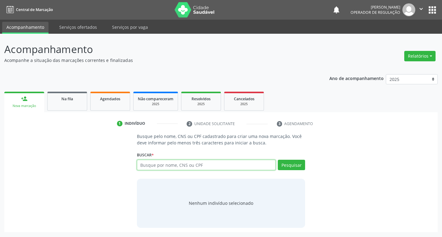
click at [203, 163] on input "text" at bounding box center [206, 165] width 139 height 10
type input "702505741784840"
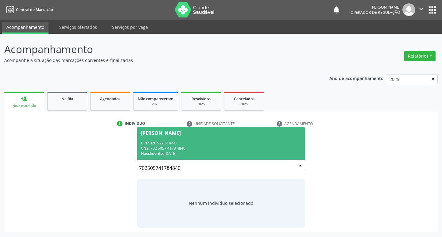
click at [253, 134] on div "[PERSON_NAME]" at bounding box center [221, 133] width 161 height 5
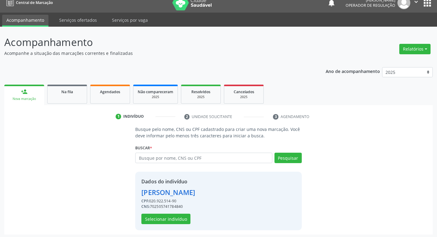
scroll to position [9, 0]
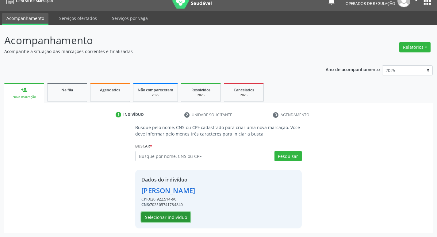
click at [174, 219] on button "Selecionar indivíduo" at bounding box center [166, 217] width 49 height 10
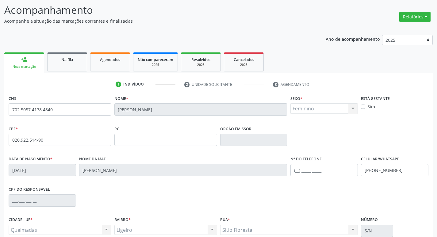
scroll to position [95, 0]
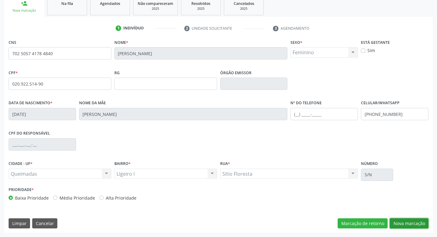
click at [397, 223] on button "Nova marcação" at bounding box center [409, 224] width 39 height 10
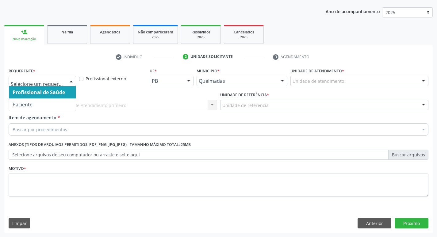
click at [64, 82] on div at bounding box center [43, 81] width 68 height 10
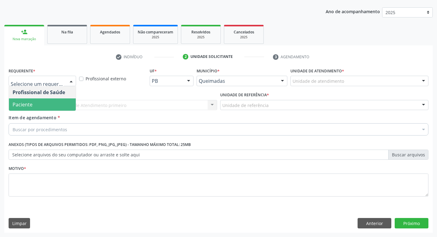
click at [48, 103] on span "Paciente" at bounding box center [42, 105] width 67 height 12
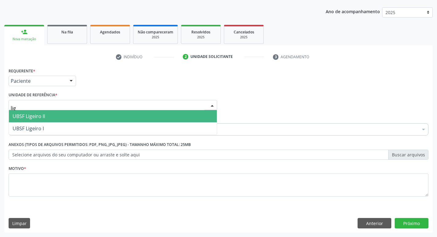
type input "lige"
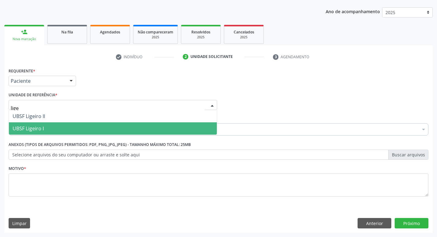
click at [49, 123] on span "UBSF Ligeiro I" at bounding box center [113, 128] width 208 height 12
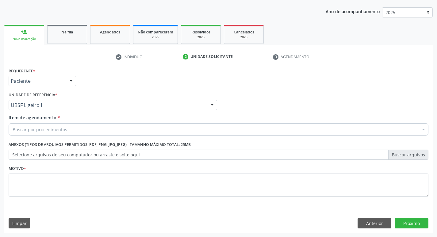
click at [102, 131] on div "Buscar por procedimentos" at bounding box center [219, 129] width 420 height 12
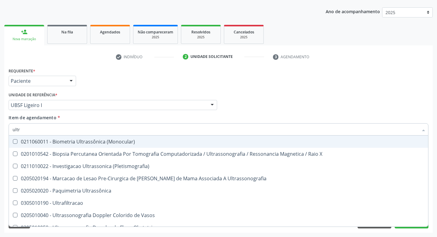
type input "ultra"
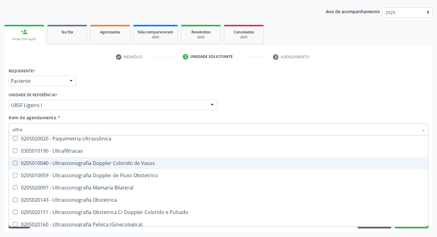
scroll to position [92, 0]
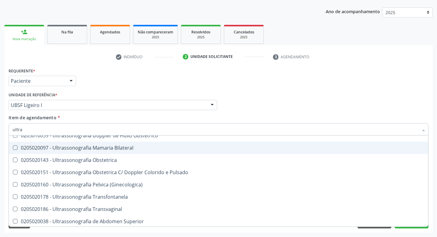
click at [124, 147] on div "0205020097 - Ultrassonografia Mamaria Bilateral" at bounding box center [219, 148] width 412 height 5
checkbox Bilateral "true"
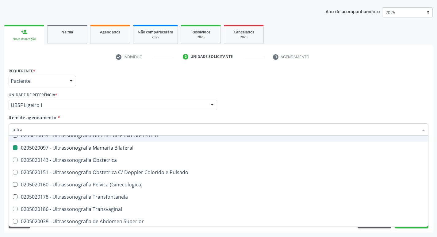
click at [123, 65] on div "check Indivíduo 2 Unidade solicitante 3 Agendamento CNS 702 5057 4178 4840 Nome…" at bounding box center [218, 142] width 429 height 181
checkbox X "true"
checkbox Bilateral "false"
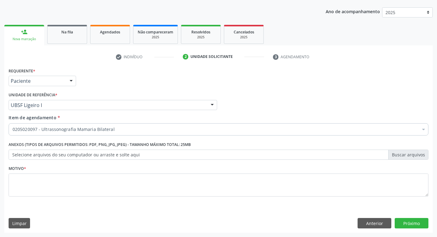
scroll to position [0, 0]
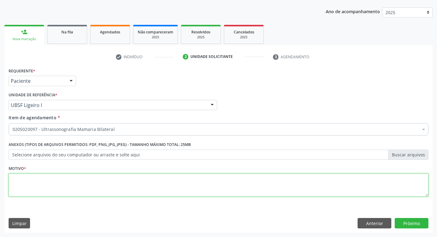
click at [65, 187] on textarea at bounding box center [219, 185] width 420 height 23
click at [14, 179] on textarea "rotina" at bounding box center [219, 185] width 420 height 23
type textarea "Rotina"
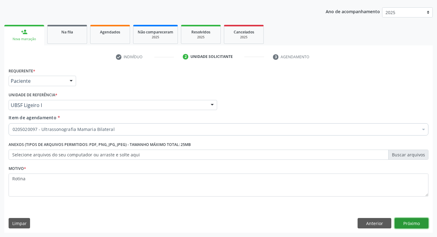
click at [410, 219] on button "Próximo" at bounding box center [412, 223] width 34 height 10
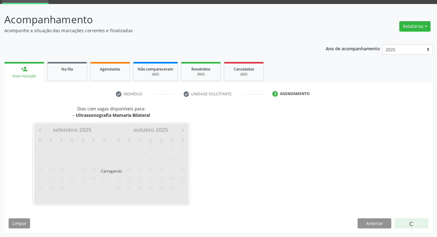
scroll to position [30, 0]
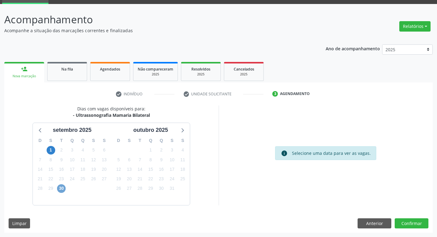
click at [59, 185] on span "30" at bounding box center [61, 189] width 9 height 9
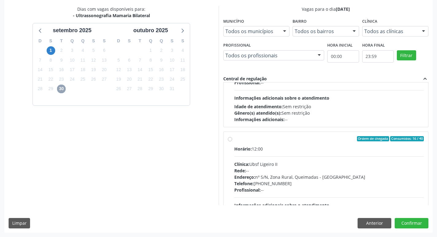
scroll to position [97, 0]
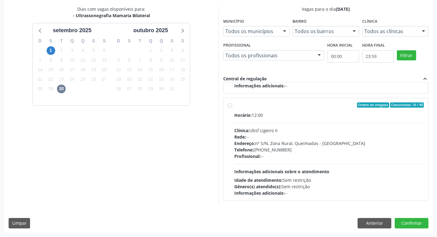
click at [324, 134] on div "Rede: --" at bounding box center [330, 137] width 190 height 6
click at [232, 108] on input "Ordem de chegada Consumidos: 16 / 40 Horário: 12:00 Clínica: Ubsf Ligeiro II Re…" at bounding box center [230, 106] width 4 height 6
radio input "true"
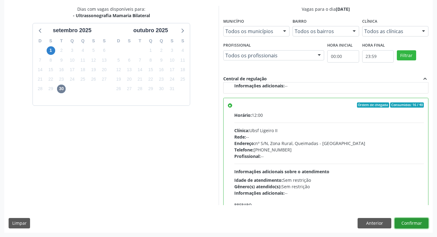
click at [407, 223] on button "Confirmar" at bounding box center [412, 223] width 34 height 10
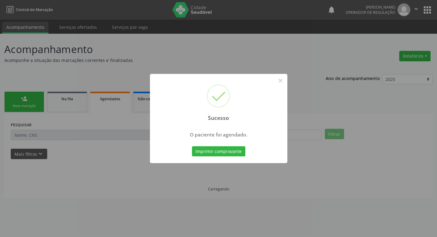
scroll to position [0, 0]
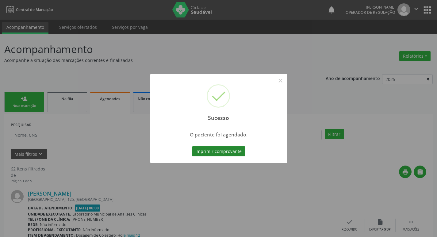
click at [213, 153] on button "Imprimir comprovante" at bounding box center [218, 151] width 53 height 10
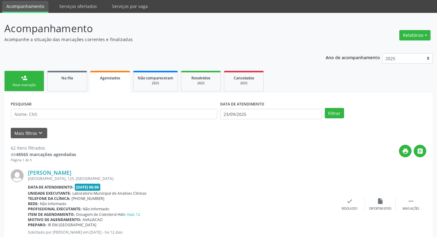
scroll to position [31, 0]
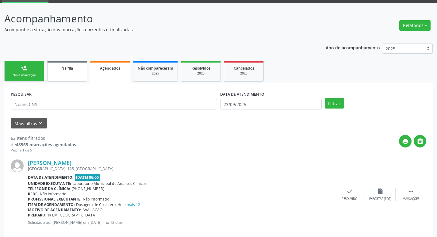
click at [68, 71] on span "Na fila" at bounding box center [67, 68] width 12 height 5
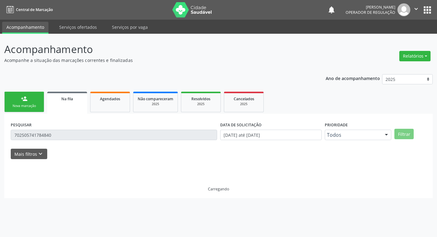
scroll to position [0, 0]
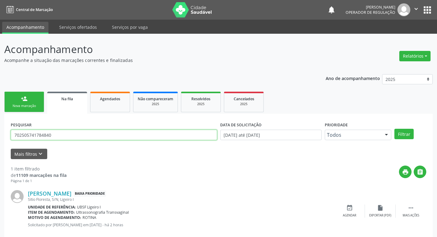
click at [90, 131] on input "702505741784840" at bounding box center [114, 135] width 207 height 10
type input "707408012186975"
click at [395, 129] on button "Filtrar" at bounding box center [404, 134] width 19 height 10
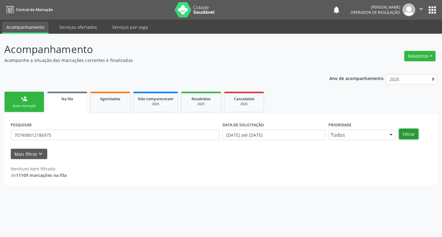
click at [415, 134] on button "Filtrar" at bounding box center [408, 134] width 19 height 10
click at [71, 141] on div "PESQUISAR 707408012186975" at bounding box center [115, 132] width 212 height 24
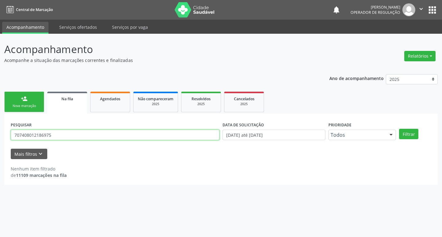
click at [74, 136] on input "707408012186975" at bounding box center [115, 135] width 209 height 10
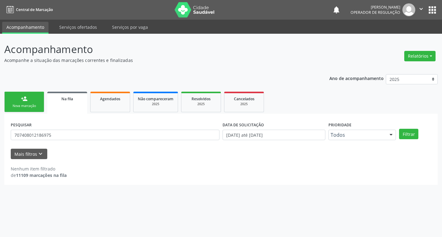
click at [36, 103] on link "person_add Nova marcação" at bounding box center [24, 102] width 40 height 21
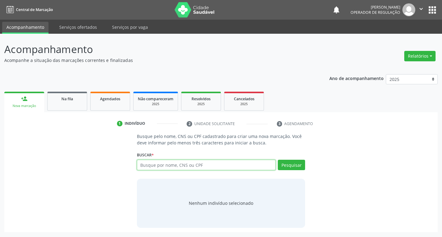
click at [197, 166] on input "text" at bounding box center [206, 165] width 139 height 10
paste input "707408012186975"
type input "707408012186975"
click at [305, 166] on div "Busque pelo nome, CNS ou CPF cadastrado para criar uma nova marcação. Você deve…" at bounding box center [221, 180] width 177 height 95
click at [293, 162] on button "Pesquisar" at bounding box center [291, 165] width 27 height 10
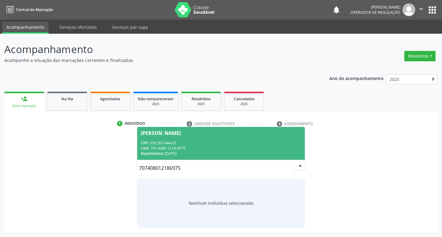
click at [175, 134] on div "Ana Cristina Silva Santos" at bounding box center [161, 133] width 40 height 5
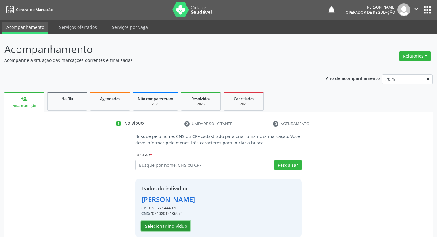
click at [169, 230] on button "Selecionar indivíduo" at bounding box center [166, 226] width 49 height 10
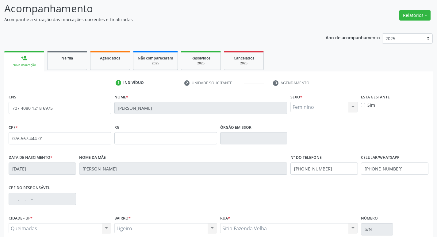
scroll to position [95, 0]
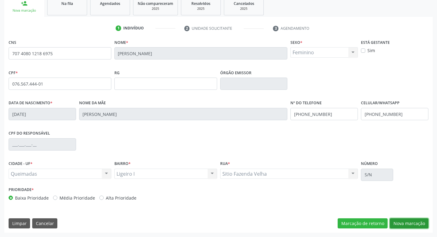
click at [418, 223] on button "Nova marcação" at bounding box center [409, 224] width 39 height 10
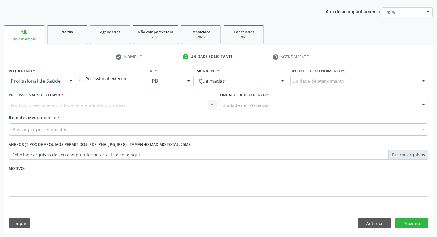
scroll to position [67, 0]
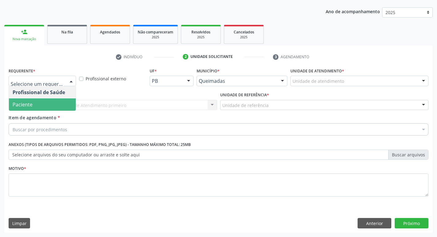
click at [42, 106] on span "Paciente" at bounding box center [42, 105] width 67 height 12
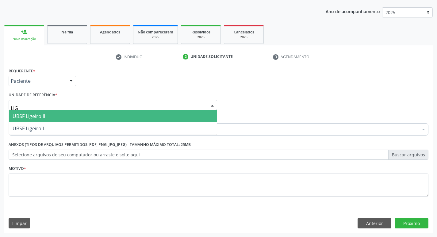
type input "LIGE"
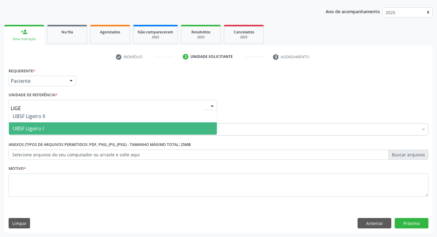
click at [52, 129] on span "UBSF Ligeiro I" at bounding box center [113, 128] width 208 height 12
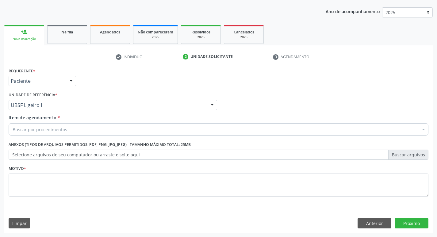
click at [66, 133] on div "Buscar por procedimentos" at bounding box center [219, 129] width 420 height 12
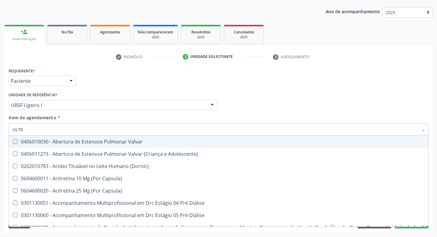
type input "ULTRA"
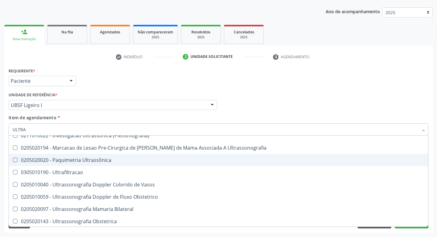
scroll to position [61, 0]
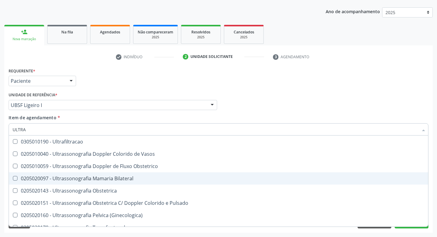
click at [80, 177] on div "0205020097 - Ultrassonografia Mamaria Bilateral" at bounding box center [219, 178] width 412 height 5
checkbox Bilateral "true"
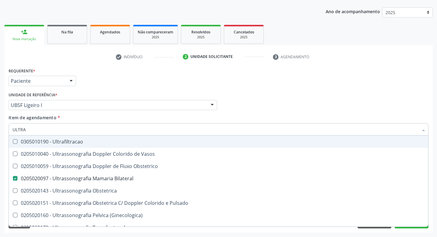
click at [133, 78] on div "Requerente * Paciente Profissional de Saúde Paciente Nenhum resultado encontrad…" at bounding box center [218, 78] width 423 height 24
checkbox X "true"
checkbox Bilateral "false"
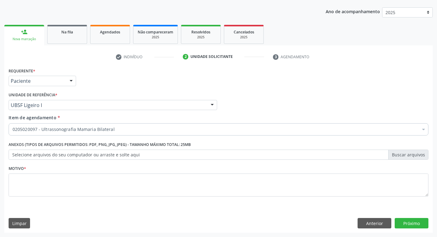
scroll to position [0, 0]
click at [29, 200] on fieldset "Motivo *" at bounding box center [219, 182] width 420 height 37
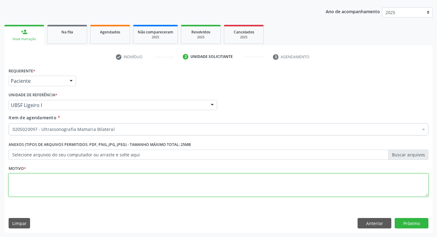
click at [46, 189] on textarea at bounding box center [219, 185] width 420 height 23
type textarea "NODULO EM MD"
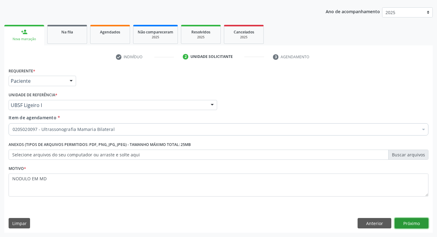
click at [415, 222] on button "Próximo" at bounding box center [412, 223] width 34 height 10
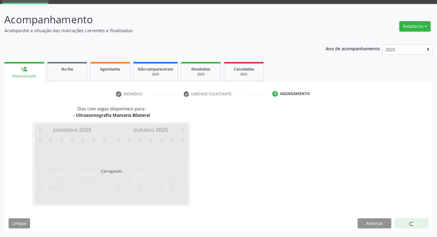
scroll to position [30, 0]
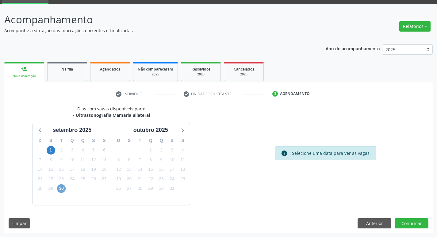
click at [64, 191] on span "30" at bounding box center [61, 189] width 9 height 9
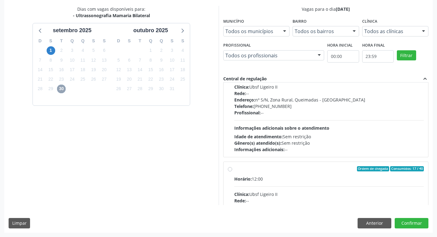
scroll to position [92, 0]
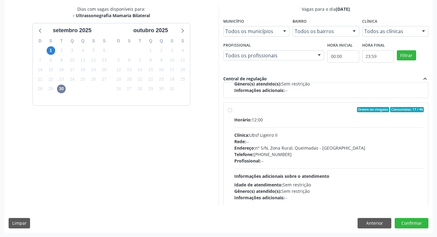
click at [347, 131] on div "Horário: 12:00 Clínica: Ubsf Ligeiro II Rede: -- Endereço: [STREET_ADDRESS] - P…" at bounding box center [330, 159] width 190 height 84
click at [232, 113] on input "Ordem de chegada Consumidos: 17 / 40 Horário: 12:00 Clínica: Ubsf Ligeiro II Re…" at bounding box center [230, 110] width 4 height 6
radio input "true"
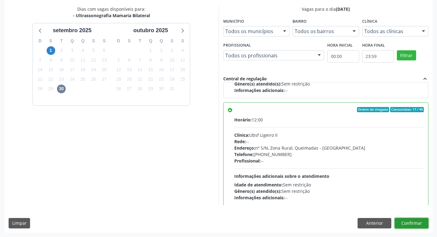
click at [415, 221] on button "Confirmar" at bounding box center [412, 223] width 34 height 10
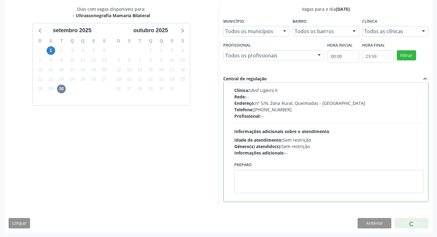
scroll to position [138, 0]
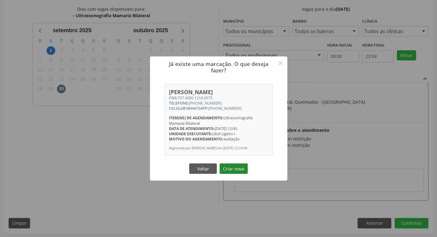
click at [230, 170] on button "Criar novo" at bounding box center [234, 169] width 28 height 10
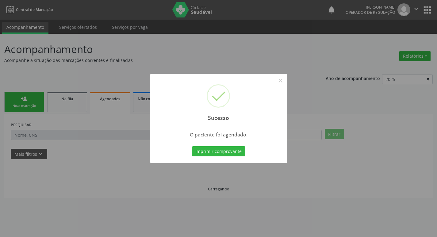
scroll to position [0, 0]
click at [194, 150] on div "Imprimir comprovante Cancel" at bounding box center [221, 151] width 56 height 13
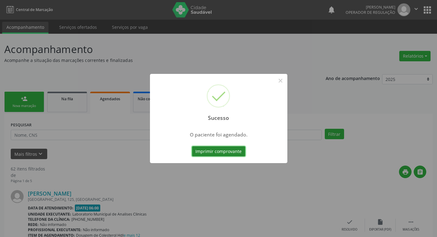
click at [196, 150] on button "Imprimir comprovante" at bounding box center [218, 151] width 53 height 10
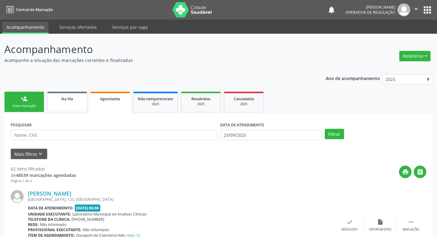
click at [79, 104] on link "Na fila" at bounding box center [67, 102] width 40 height 21
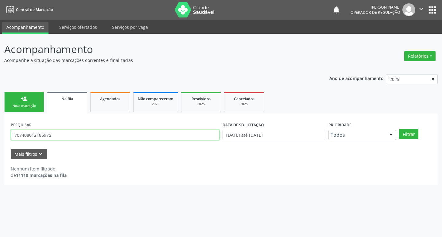
click at [82, 135] on input "707408012186975" at bounding box center [115, 135] width 209 height 10
click at [82, 135] on input "text" at bounding box center [115, 135] width 209 height 10
type input "702607211722245"
click at [399, 129] on button "Filtrar" at bounding box center [408, 134] width 19 height 10
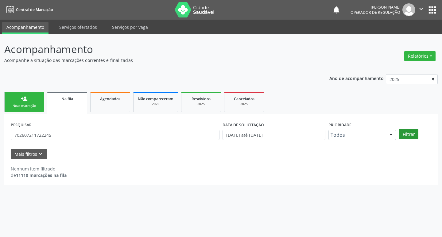
drag, startPoint x: 420, startPoint y: 130, endPoint x: 414, endPoint y: 134, distance: 6.6
click at [420, 130] on div "Filtrar" at bounding box center [415, 134] width 35 height 10
click at [413, 134] on button "Filtrar" at bounding box center [408, 134] width 19 height 10
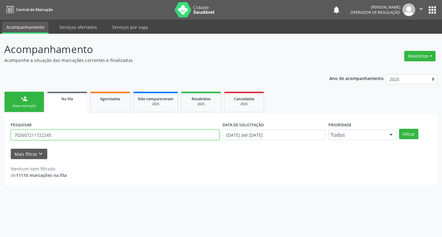
click at [84, 130] on input "702607211722245" at bounding box center [115, 135] width 209 height 10
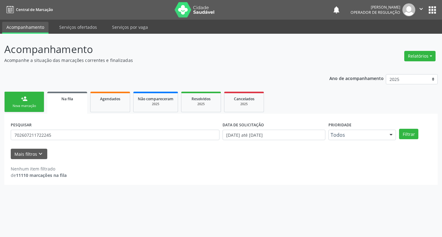
click at [27, 108] on div "Nova marcação" at bounding box center [24, 106] width 31 height 5
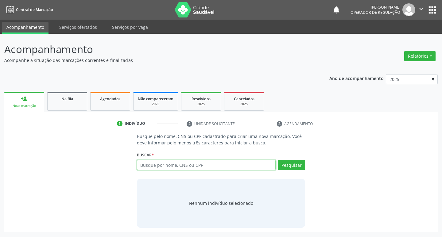
click at [151, 161] on input "text" at bounding box center [206, 165] width 139 height 10
paste input "702607211722245"
type input "702607211722245"
click at [303, 166] on button "Pesquisar" at bounding box center [291, 165] width 27 height 10
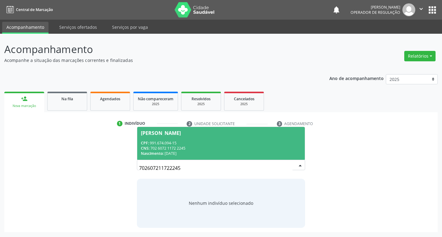
click at [178, 136] on span "Edinalda Ferreira Gomes CPF: 991.674.094-15 CNS: 702 6072 1172 2245 Nascimento:…" at bounding box center [221, 143] width 168 height 33
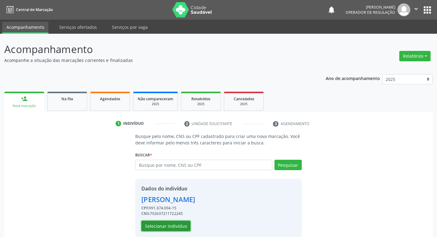
click at [174, 223] on button "Selecionar indivíduo" at bounding box center [166, 226] width 49 height 10
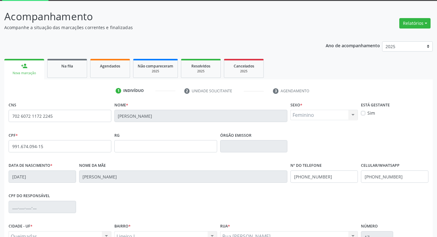
scroll to position [95, 0]
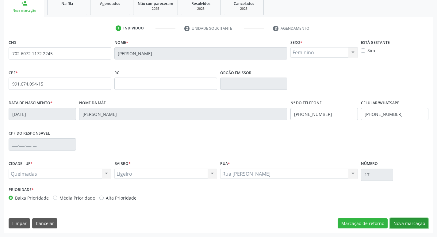
click at [408, 222] on button "Nova marcação" at bounding box center [409, 224] width 39 height 10
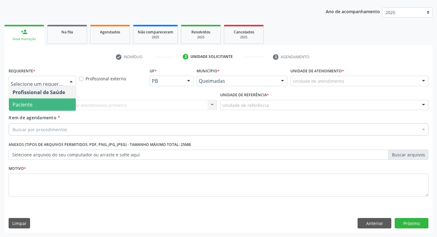
click at [55, 113] on div "Profissional Solicitante * Por favor, selecione a Unidade de Atendimento primei…" at bounding box center [113, 103] width 212 height 24
click at [67, 79] on div at bounding box center [71, 81] width 9 height 10
click at [52, 100] on span "Paciente" at bounding box center [42, 105] width 67 height 12
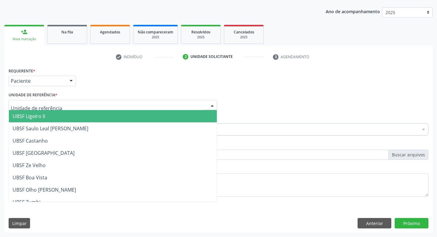
click at [54, 101] on div at bounding box center [113, 105] width 209 height 10
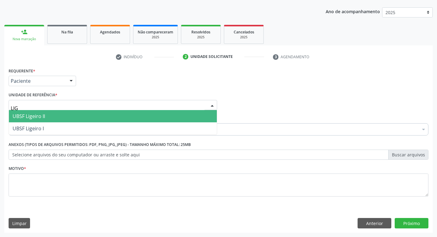
type input "LIGE"
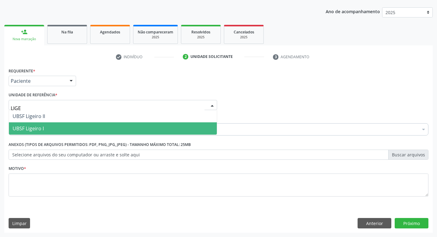
click at [36, 127] on span "UBSF Ligeiro I" at bounding box center [28, 128] width 31 height 7
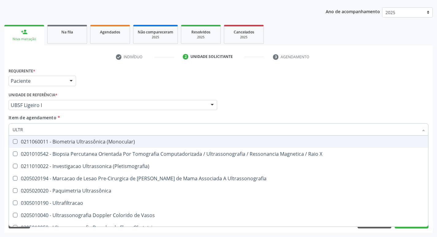
type input "ULTRA"
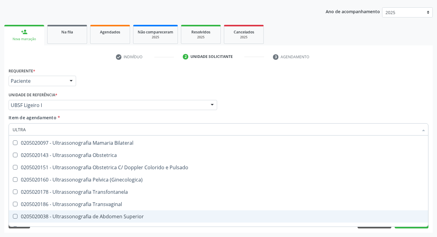
scroll to position [92, 0]
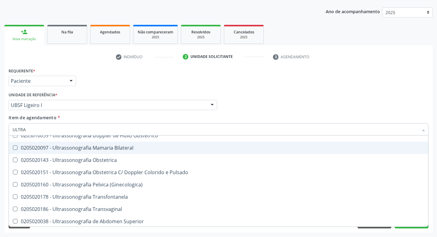
click at [89, 150] on div "0205020097 - Ultrassonografia Mamaria Bilateral" at bounding box center [219, 148] width 412 height 5
checkbox Bilateral "true"
drag, startPoint x: 119, startPoint y: 71, endPoint x: 118, endPoint y: 76, distance: 4.5
click at [119, 72] on div "Requerente * Paciente Profissional de Saúde Paciente Nenhum resultado encontrad…" at bounding box center [218, 78] width 423 height 24
checkbox X "true"
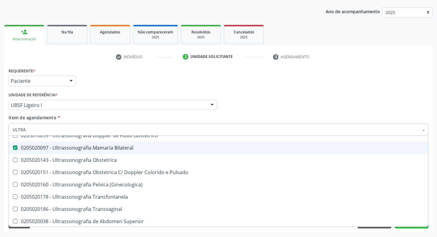
checkbox Bilateral "false"
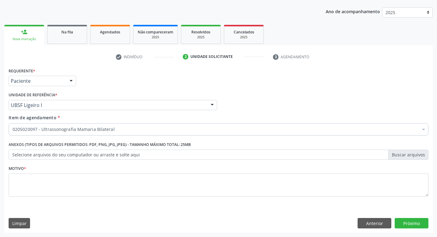
scroll to position [0, 0]
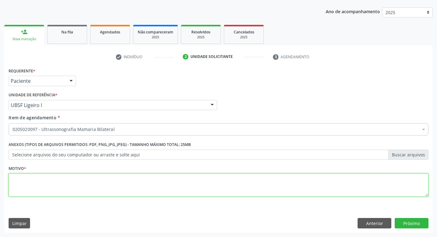
click at [66, 185] on textarea at bounding box center [219, 185] width 420 height 23
type textarea "AVALIAÇÃO."
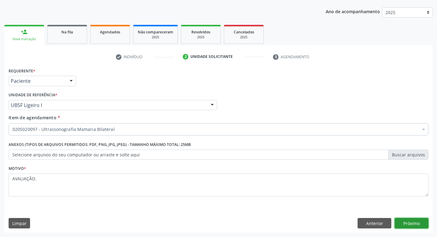
click at [413, 223] on button "Próximo" at bounding box center [412, 223] width 34 height 10
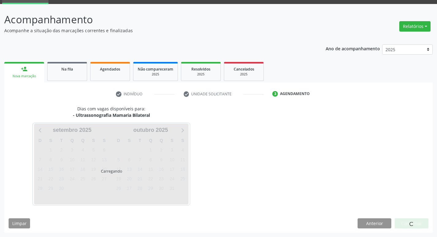
scroll to position [30, 0]
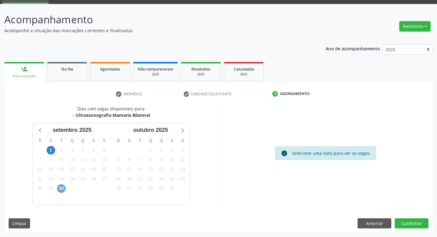
click at [63, 190] on span "30" at bounding box center [61, 189] width 9 height 9
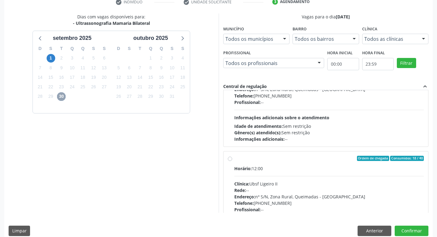
scroll to position [61, 0]
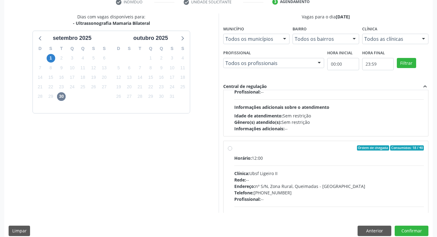
click at [356, 156] on div "Horário: 12:00" at bounding box center [330, 158] width 190 height 6
click at [232, 151] on input "Ordem de chegada Consumidos: 18 / 40 Horário: 12:00 Clínica: Ubsf Ligeiro II Re…" at bounding box center [230, 149] width 4 height 6
radio input "true"
click at [410, 231] on button "Confirmar" at bounding box center [412, 231] width 34 height 10
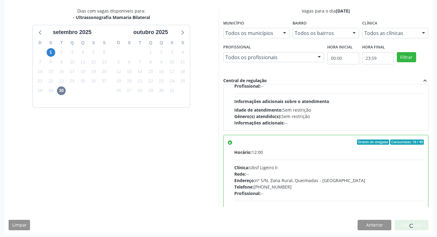
scroll to position [130, 0]
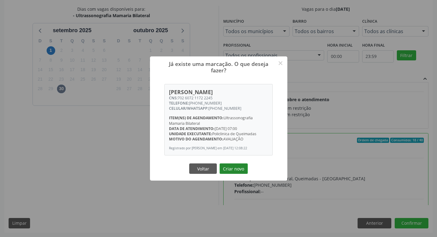
click at [241, 168] on button "Criar novo" at bounding box center [234, 169] width 28 height 10
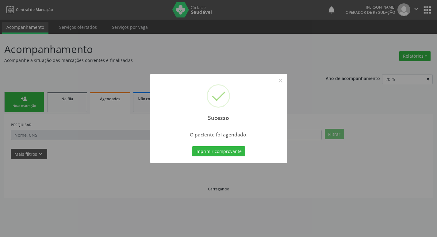
scroll to position [0, 0]
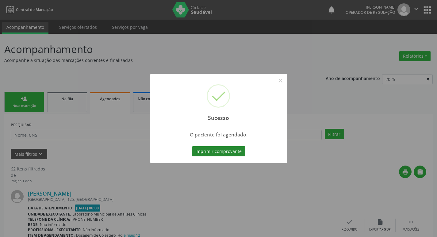
click at [222, 151] on button "Imprimir comprovante" at bounding box center [218, 151] width 53 height 10
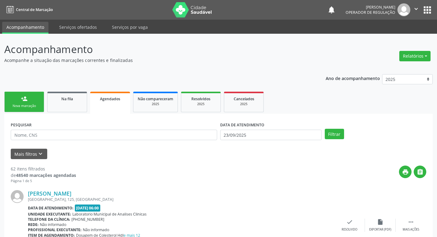
click at [17, 94] on link "person_add Nova marcação" at bounding box center [24, 102] width 40 height 21
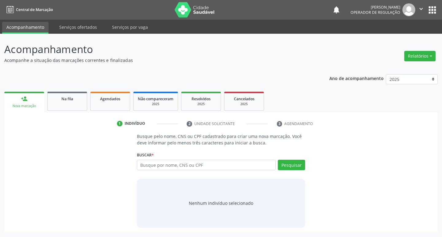
click at [62, 97] on span "Na fila" at bounding box center [67, 98] width 12 height 5
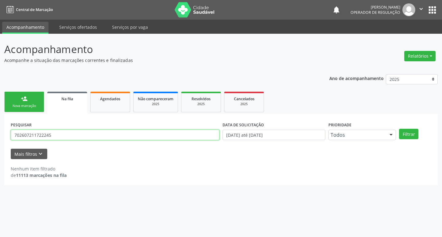
click at [78, 138] on input "702607211722245" at bounding box center [115, 135] width 209 height 10
type input "700009951138009"
click at [399, 129] on button "Filtrar" at bounding box center [408, 134] width 19 height 10
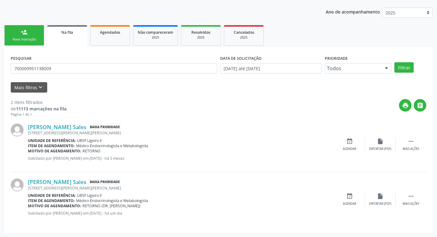
scroll to position [67, 0]
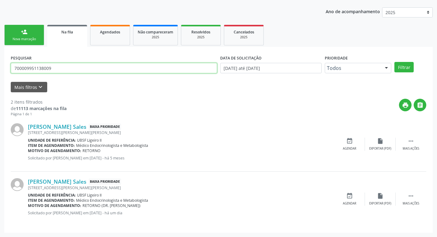
click at [57, 63] on input "700009951138009" at bounding box center [114, 68] width 207 height 10
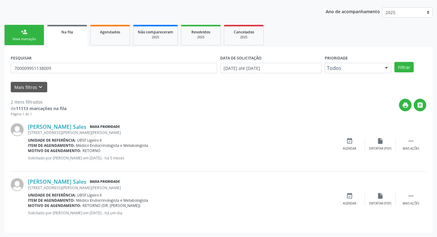
click at [25, 38] on div "Nova marcação" at bounding box center [24, 39] width 31 height 5
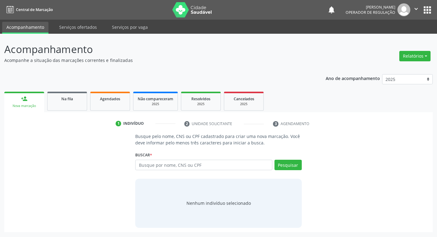
scroll to position [0, 0]
click at [69, 95] on div "Na fila" at bounding box center [67, 98] width 31 height 6
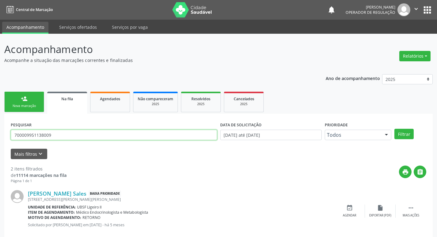
click at [107, 130] on input "700009951138009" at bounding box center [114, 135] width 207 height 10
click at [103, 131] on input "text" at bounding box center [114, 135] width 207 height 10
type input "705405408488596"
click at [395, 129] on button "Filtrar" at bounding box center [404, 134] width 19 height 10
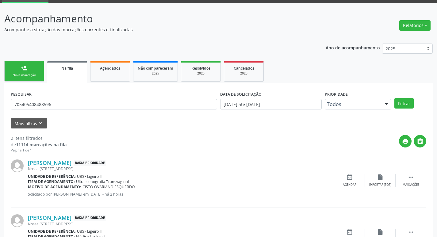
scroll to position [67, 0]
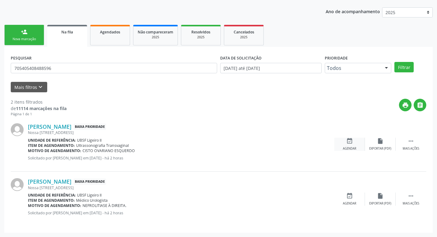
click at [353, 146] on div "event_available Agendar" at bounding box center [350, 144] width 31 height 13
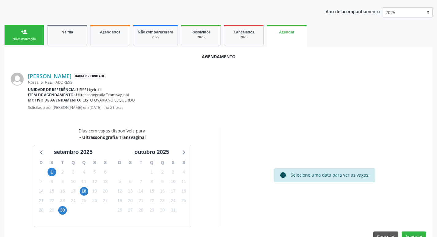
scroll to position [82, 0]
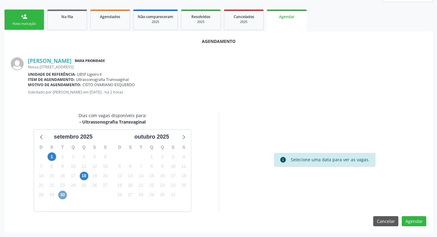
click at [62, 191] on span "30" at bounding box center [62, 195] width 9 height 9
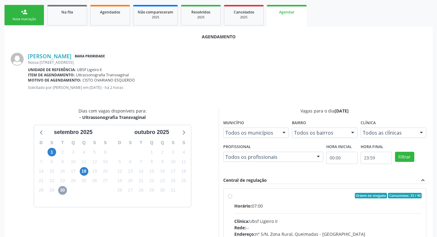
scroll to position [182, 0]
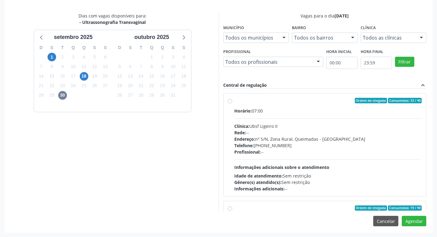
drag, startPoint x: 302, startPoint y: 111, endPoint x: 305, endPoint y: 114, distance: 4.3
click at [302, 111] on div "Horário: 07:00" at bounding box center [329, 111] width 188 height 6
click at [232, 103] on input "Ordem de chegada Consumidos: 33 / 40 Horário: 07:00 Clínica: Ubsf Ligeiro II Re…" at bounding box center [230, 101] width 4 height 6
radio input "true"
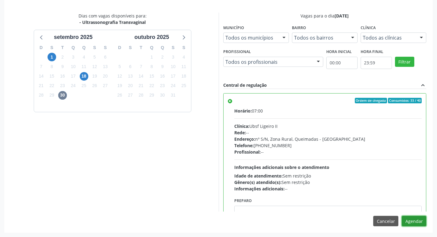
click at [416, 219] on button "Agendar" at bounding box center [414, 221] width 25 height 10
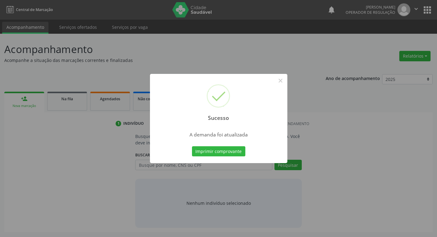
scroll to position [0, 0]
click at [219, 154] on button "Imprimir comprovante" at bounding box center [220, 151] width 53 height 10
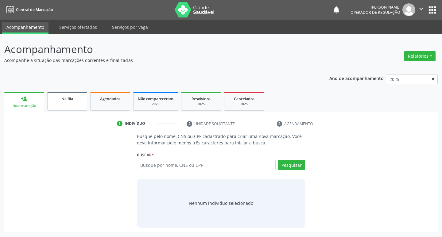
click at [58, 95] on link "Na fila" at bounding box center [67, 101] width 40 height 19
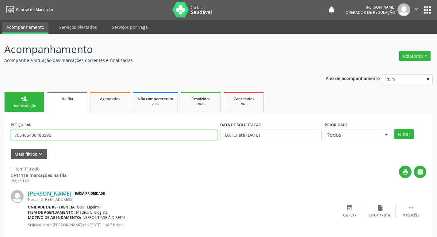
click at [76, 140] on input "705405408488596" at bounding box center [114, 135] width 207 height 10
type input "700402964337749"
click at [395, 129] on button "Filtrar" at bounding box center [404, 134] width 19 height 10
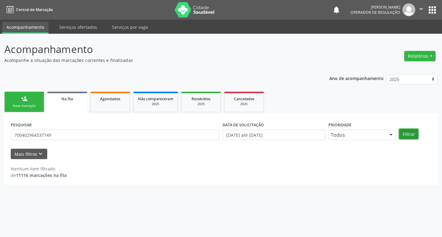
click at [411, 132] on button "Filtrar" at bounding box center [408, 134] width 19 height 10
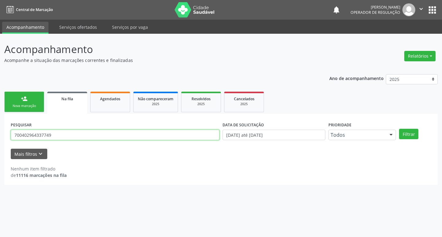
click at [70, 136] on input "700402964337749" at bounding box center [115, 135] width 209 height 10
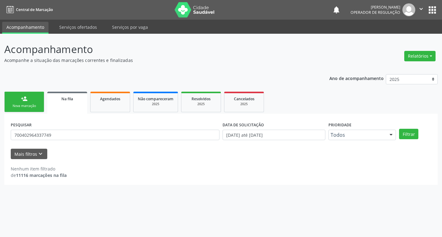
click at [33, 103] on link "person_add Nova marcação" at bounding box center [24, 102] width 40 height 21
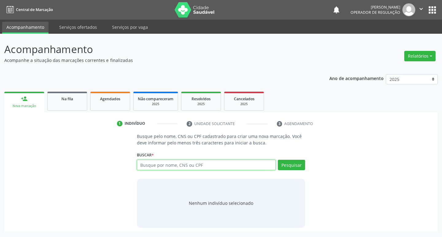
click at [152, 161] on input "text" at bounding box center [206, 165] width 139 height 10
paste input "700402964337749"
type input "700402964337749"
click at [284, 173] on div "Pesquisar" at bounding box center [290, 167] width 29 height 15
click at [291, 163] on button "Pesquisar" at bounding box center [291, 165] width 27 height 10
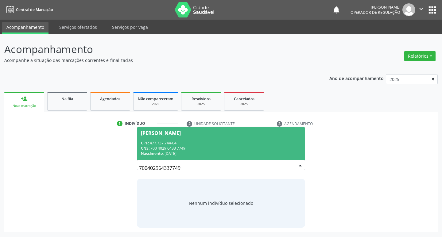
click at [241, 154] on div "Nascimento: 03/12/1964" at bounding box center [221, 153] width 161 height 5
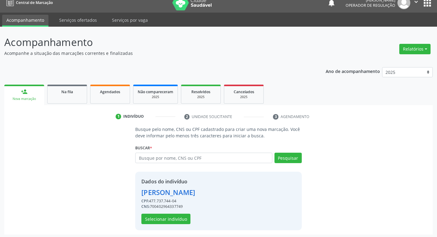
scroll to position [9, 0]
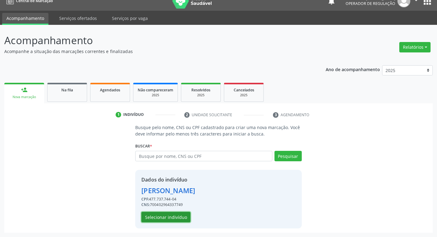
click at [175, 216] on button "Selecionar indivíduo" at bounding box center [166, 217] width 49 height 10
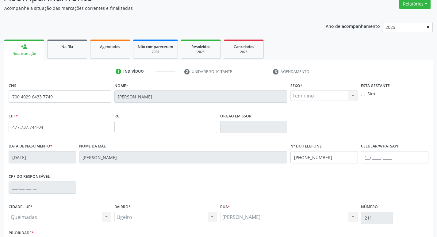
scroll to position [95, 0]
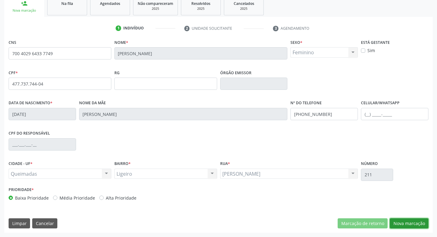
click at [412, 223] on button "Nova marcação" at bounding box center [409, 224] width 39 height 10
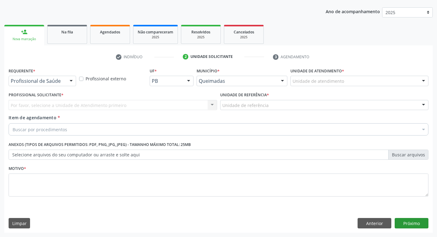
scroll to position [67, 0]
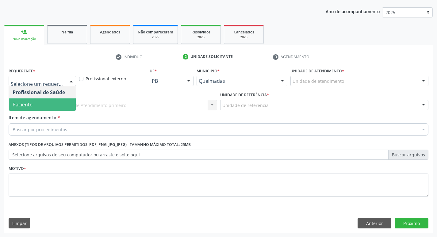
click at [41, 109] on span "Paciente" at bounding box center [42, 105] width 67 height 12
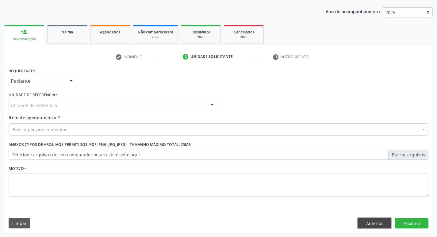
click at [372, 218] on button "Anterior" at bounding box center [375, 223] width 34 height 10
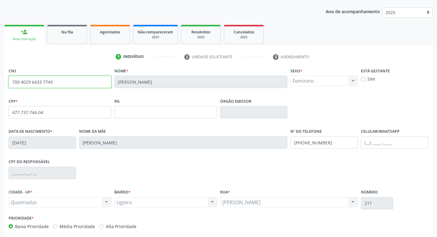
click at [58, 84] on input "700 4029 6433 7749" at bounding box center [60, 82] width 103 height 12
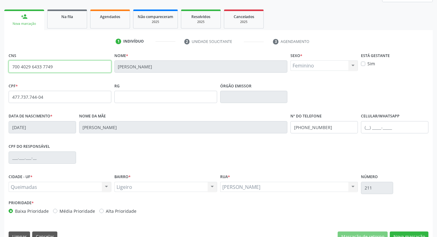
scroll to position [95, 0]
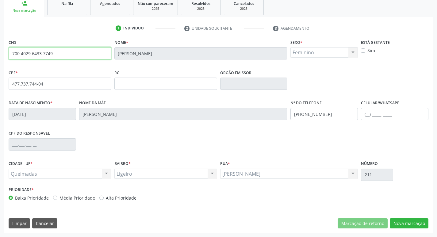
click at [69, 54] on input "700 4029 6433 7749" at bounding box center [60, 53] width 103 height 12
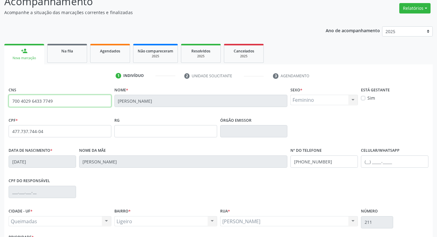
scroll to position [0, 0]
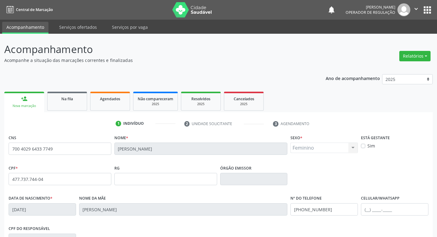
click at [424, 9] on button "apps" at bounding box center [427, 10] width 11 height 11
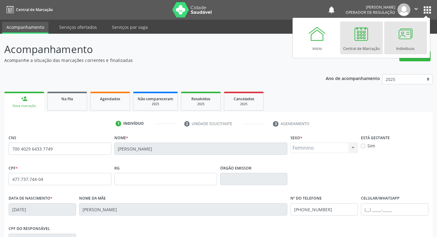
click at [400, 34] on div at bounding box center [406, 34] width 18 height 18
